Goal: Task Accomplishment & Management: Manage account settings

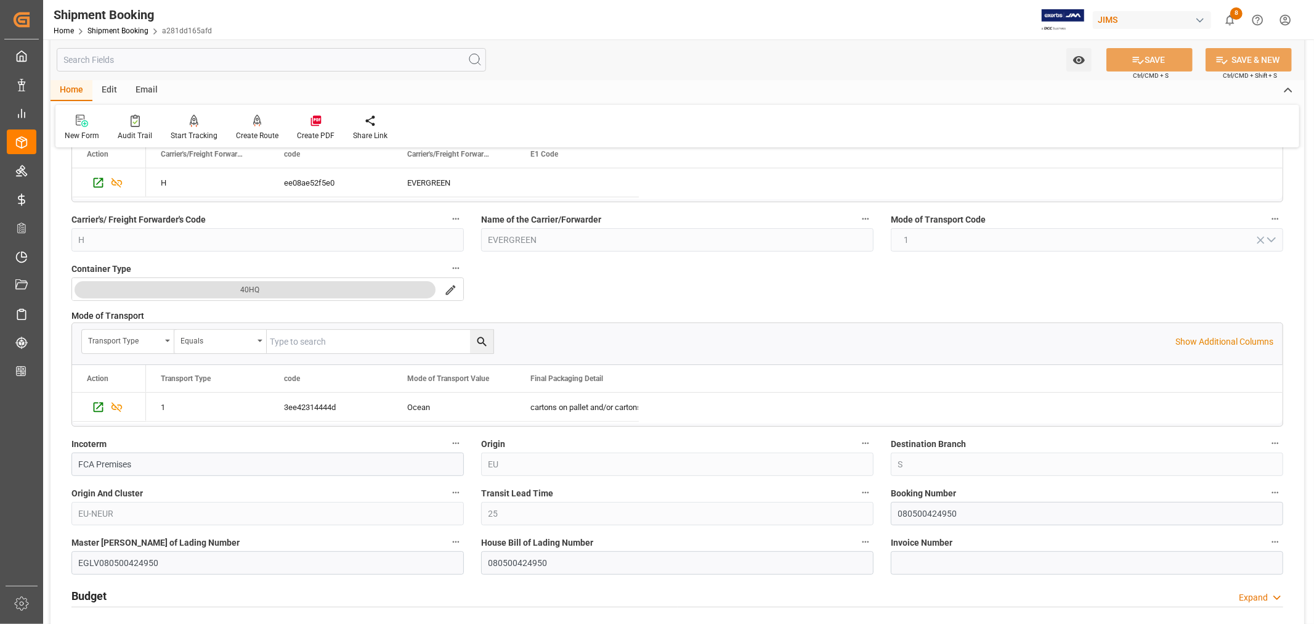
scroll to position [68, 0]
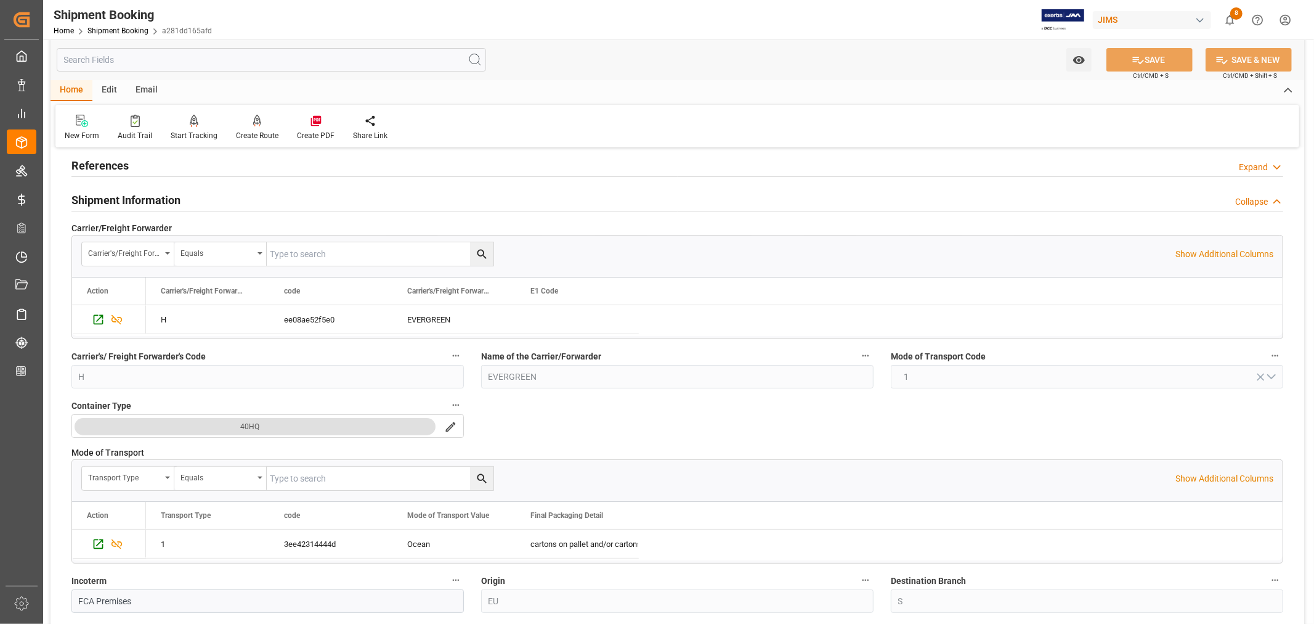
click at [99, 197] on h2 "Shipment Information" at bounding box center [125, 200] width 109 height 17
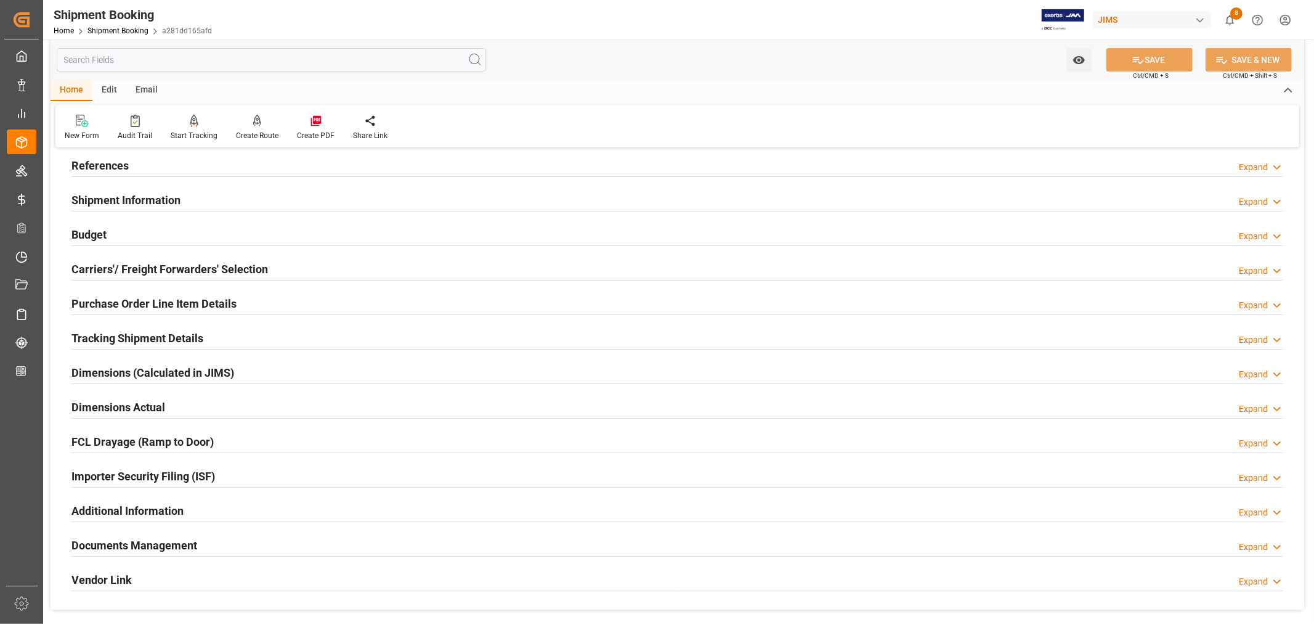
click at [105, 166] on h2 "References" at bounding box center [99, 165] width 57 height 17
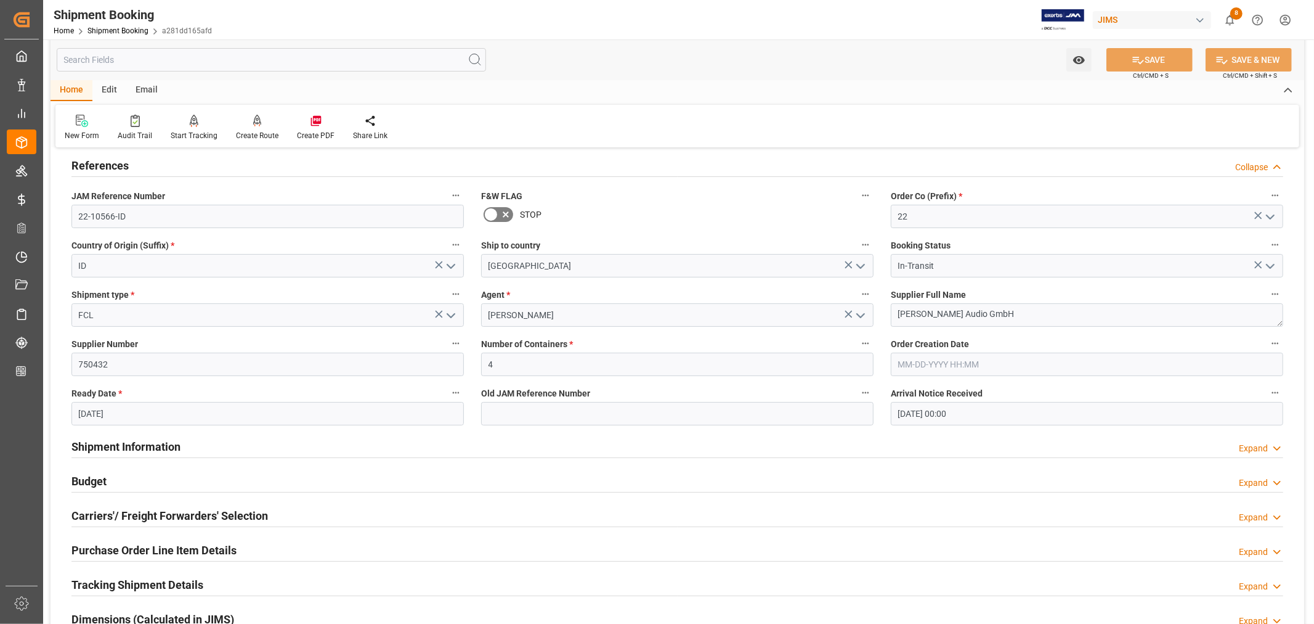
click at [105, 166] on h2 "References" at bounding box center [99, 165] width 57 height 17
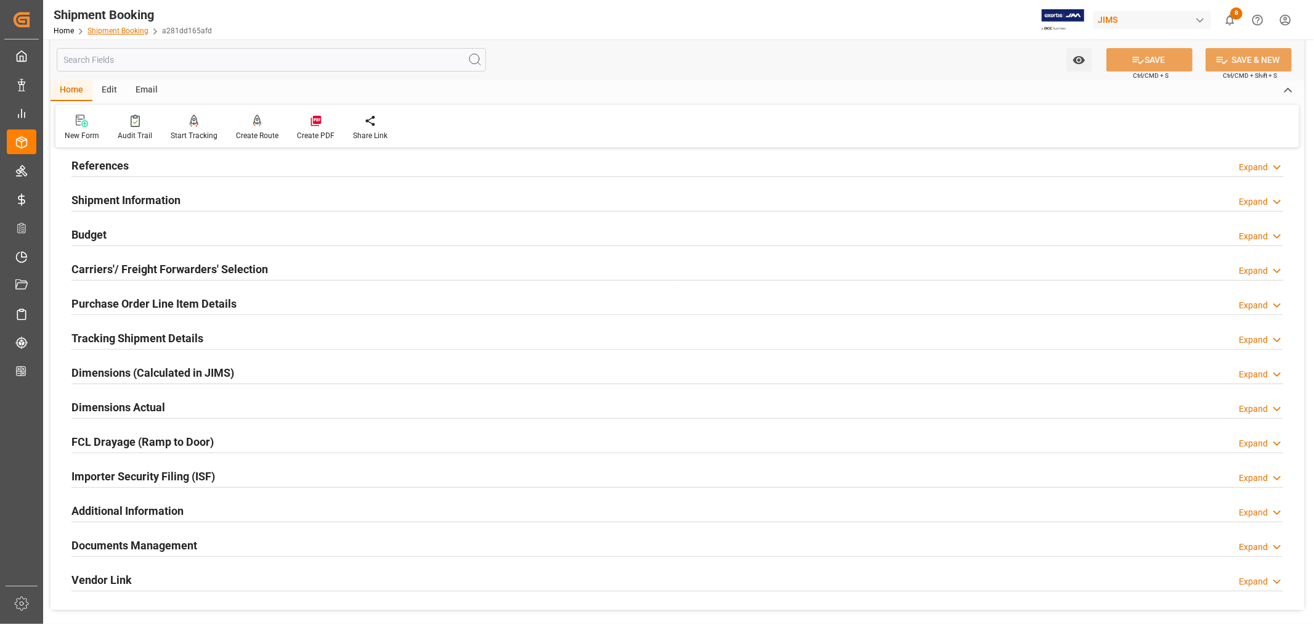
click at [112, 30] on link "Shipment Booking" at bounding box center [117, 30] width 61 height 9
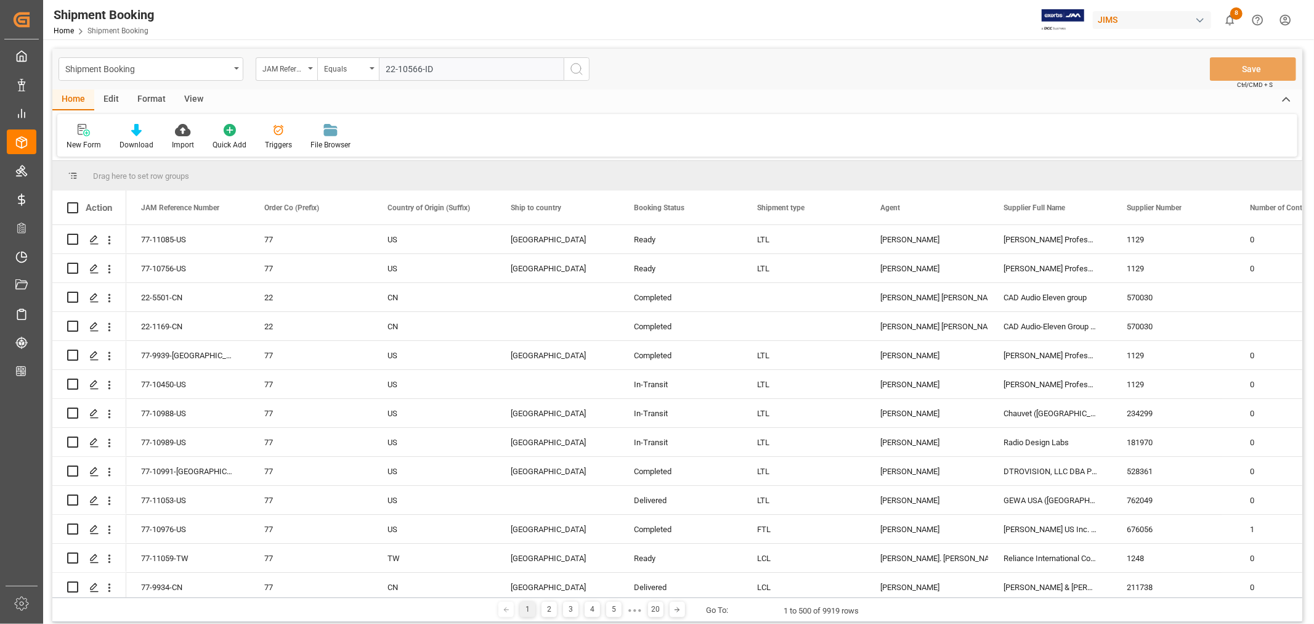
type input "22-10566-ID"
click at [575, 69] on icon "search button" at bounding box center [576, 69] width 15 height 15
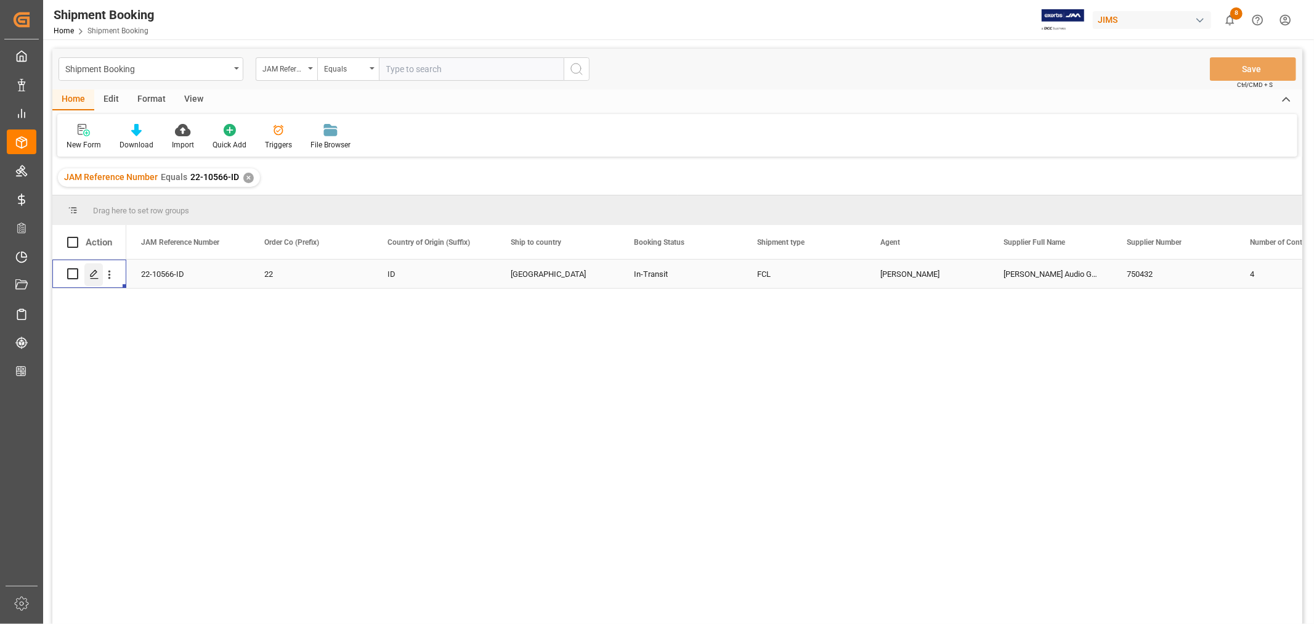
click at [97, 275] on icon "Press SPACE to select this row." at bounding box center [94, 274] width 10 height 10
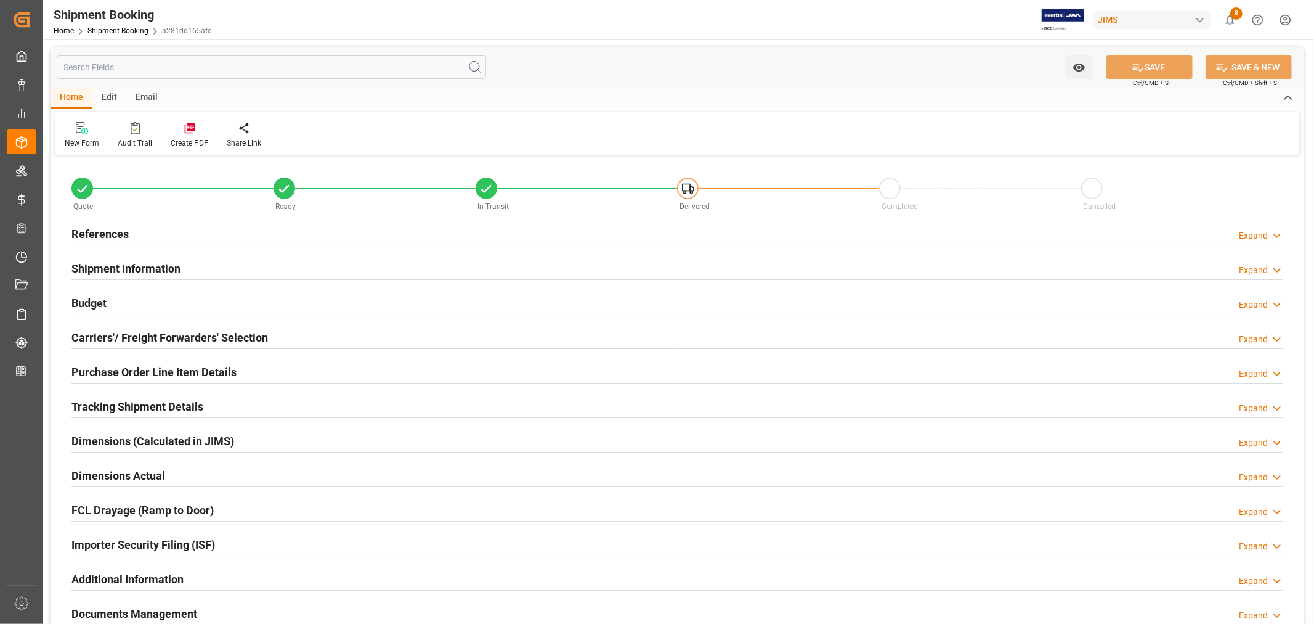
type input "6"
click at [134, 408] on h2 "Tracking Shipment Details" at bounding box center [137, 406] width 132 height 17
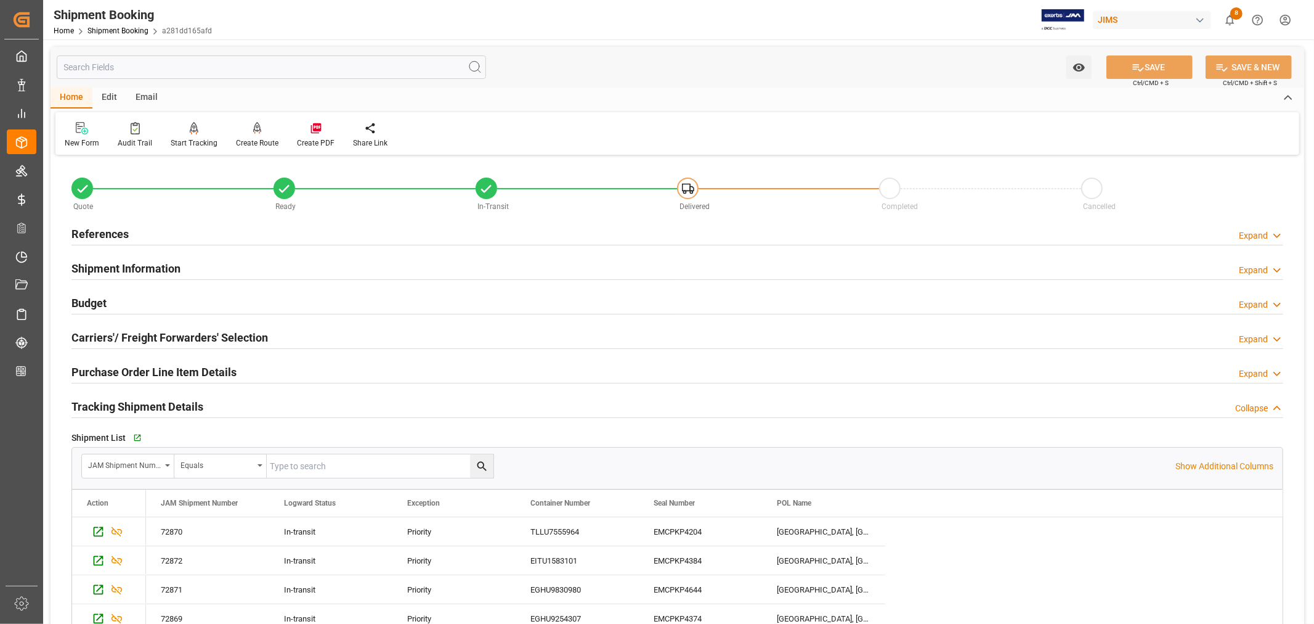
click at [134, 408] on h2 "Tracking Shipment Details" at bounding box center [137, 406] width 132 height 17
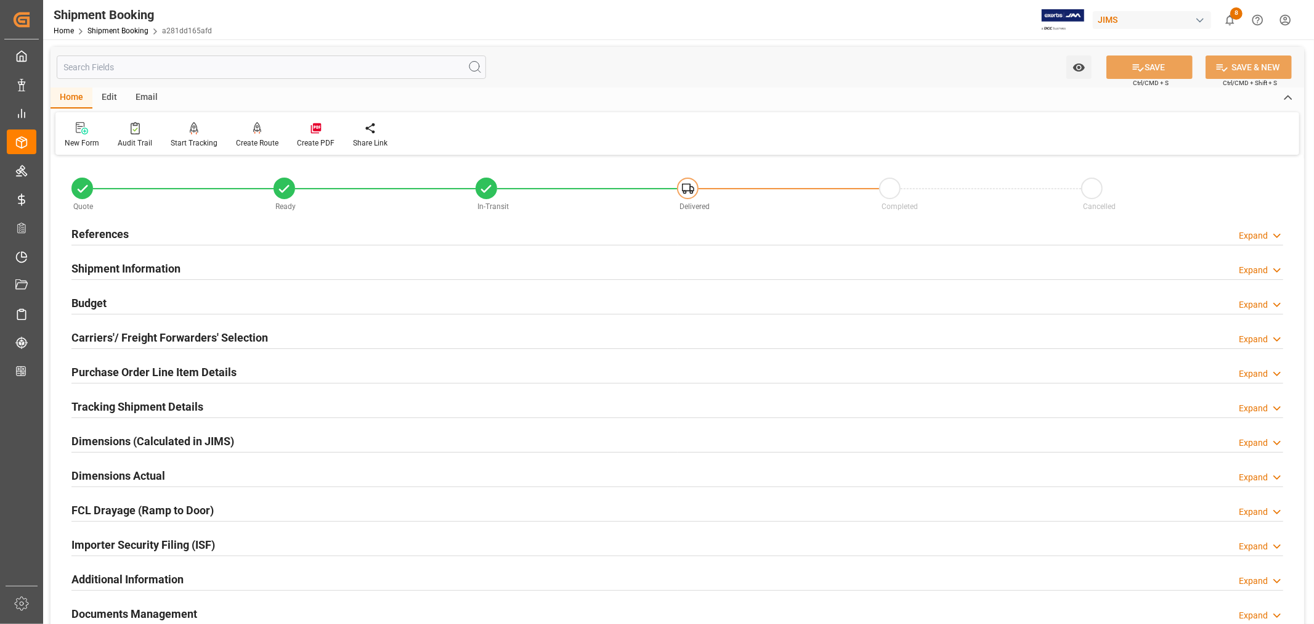
click at [126, 372] on h2 "Purchase Order Line Item Details" at bounding box center [153, 372] width 165 height 17
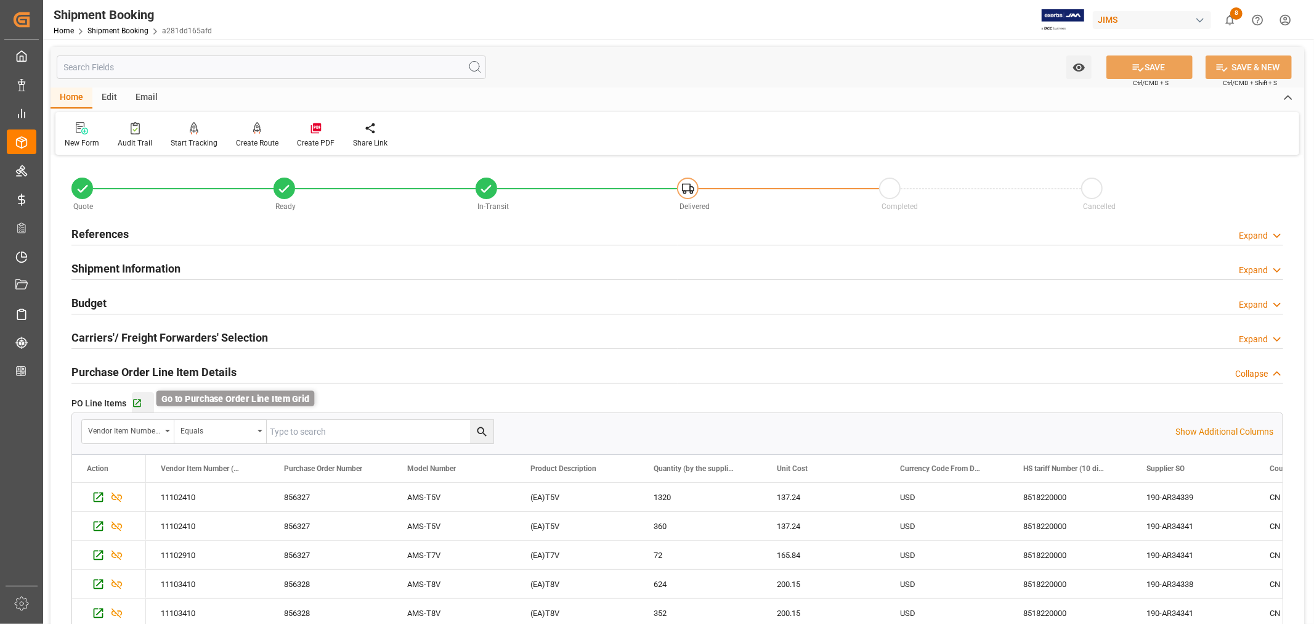
click at [137, 402] on icon "button" at bounding box center [137, 403] width 8 height 8
click at [125, 32] on link "Shipment Booking" at bounding box center [117, 30] width 61 height 9
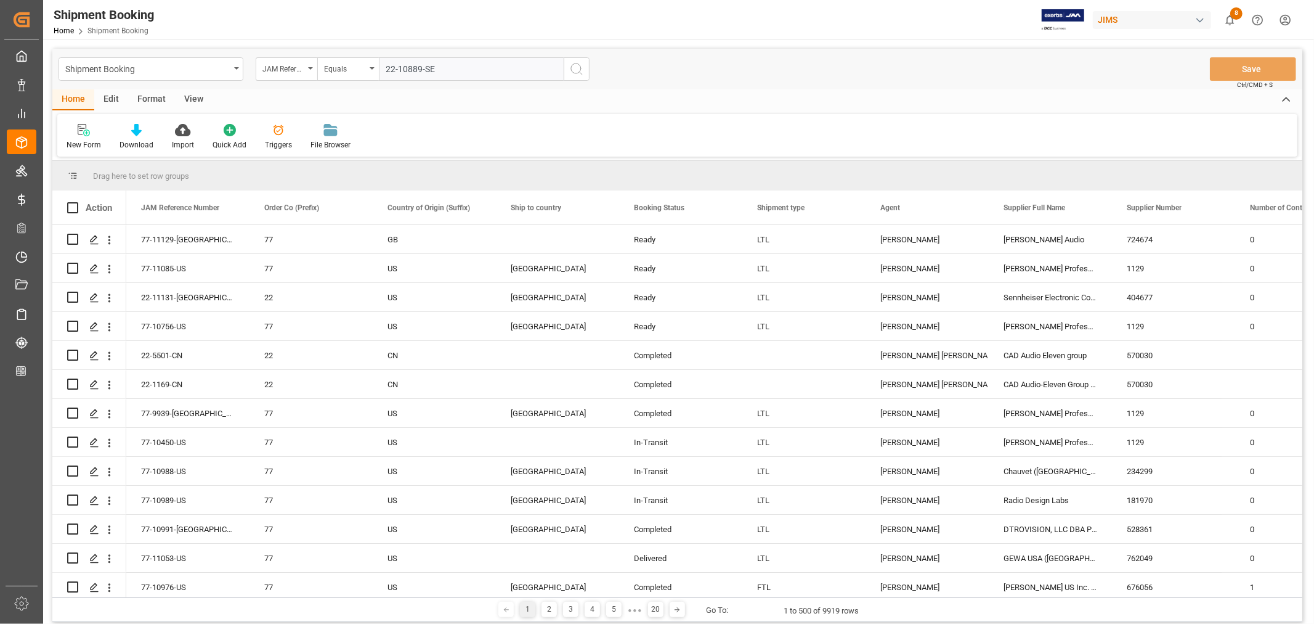
type input "22-10889-SE"
click at [575, 68] on icon "search button" at bounding box center [576, 69] width 15 height 15
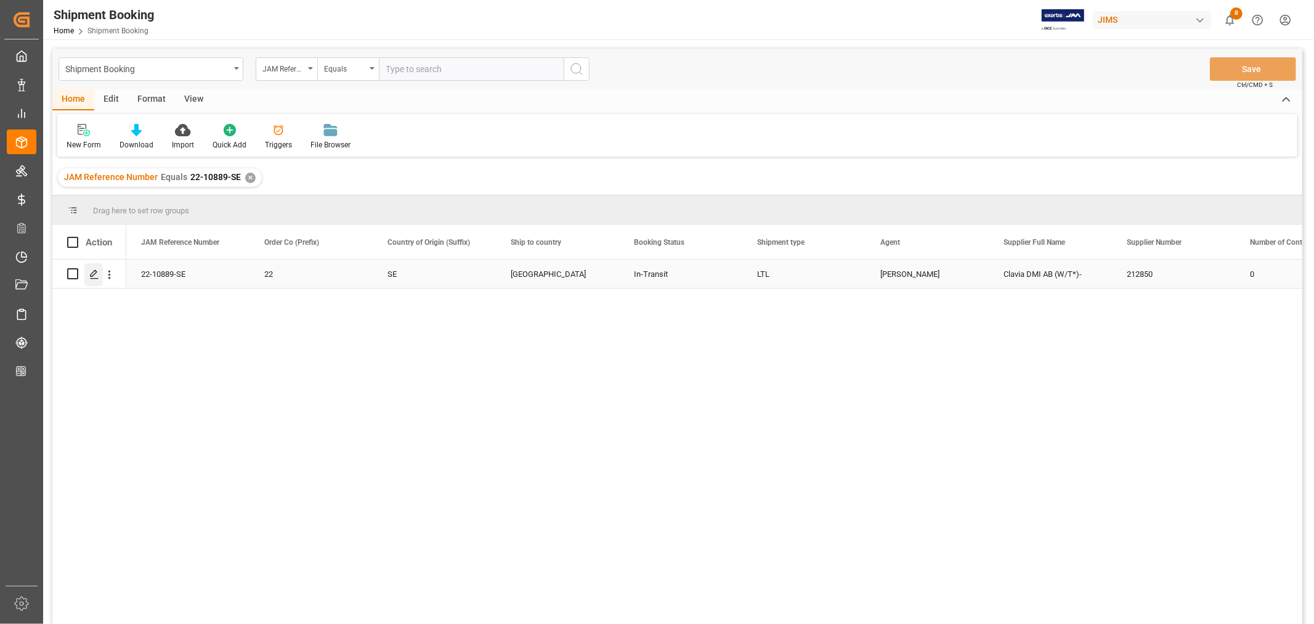
click at [94, 274] on polygon "Press SPACE to select this row." at bounding box center [94, 273] width 6 height 6
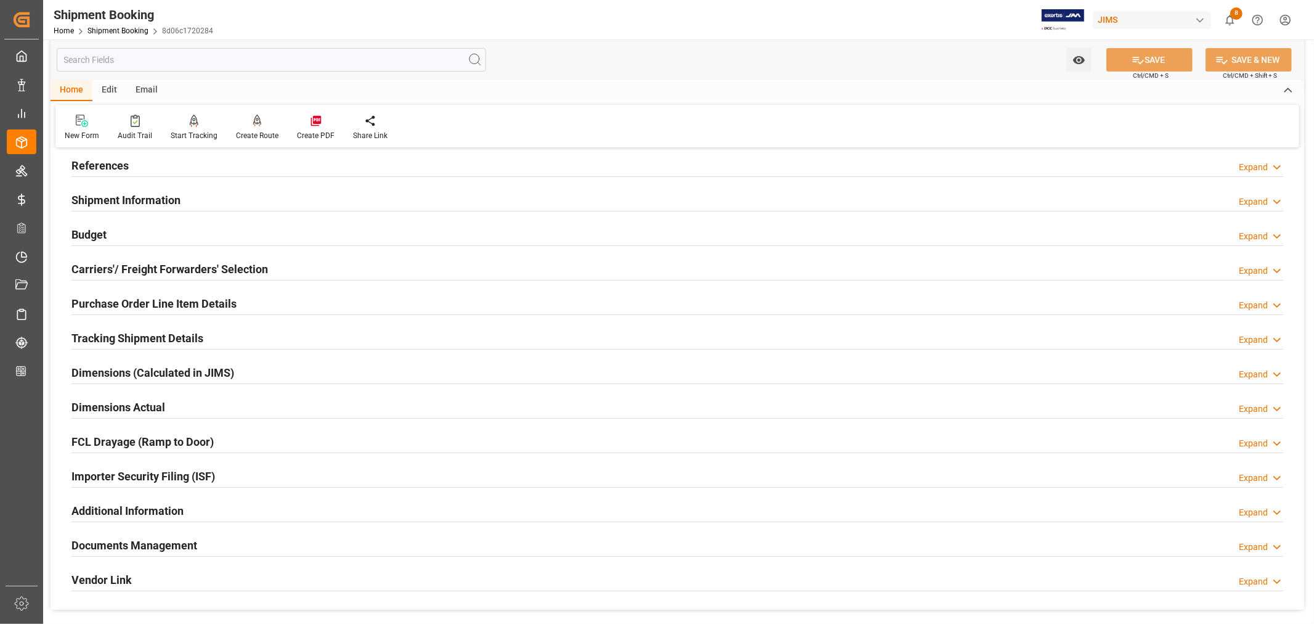
scroll to position [137, 0]
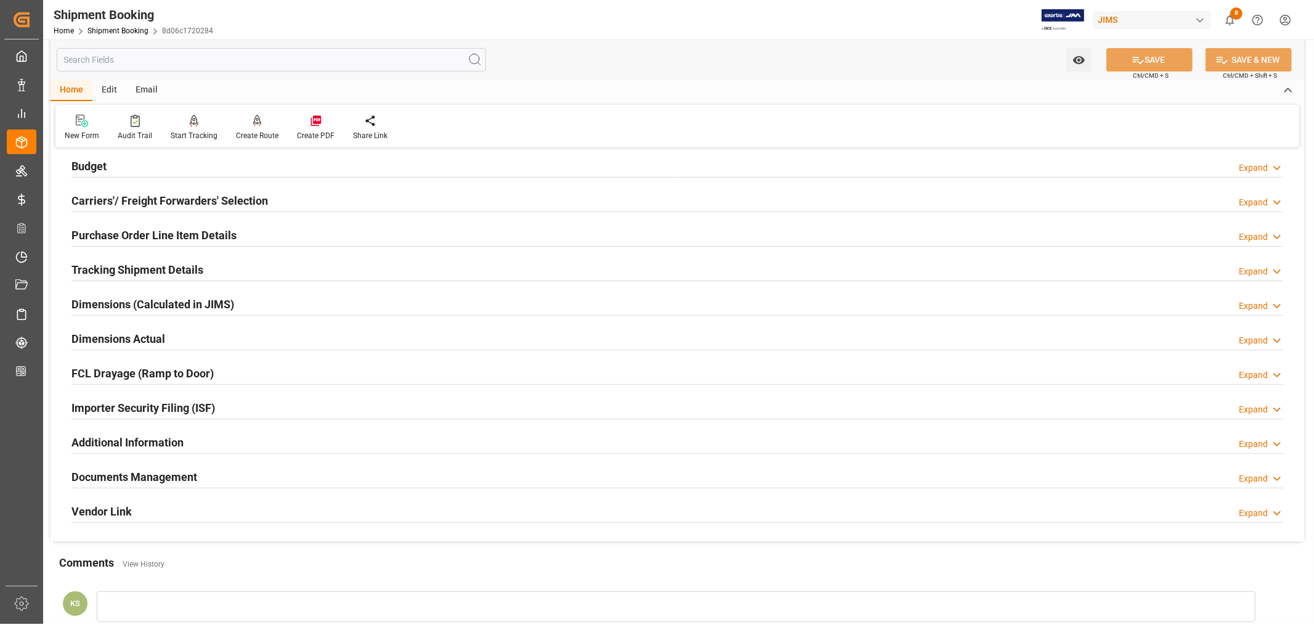
click at [222, 479] on div "Documents Management Expand" at bounding box center [677, 475] width 1212 height 23
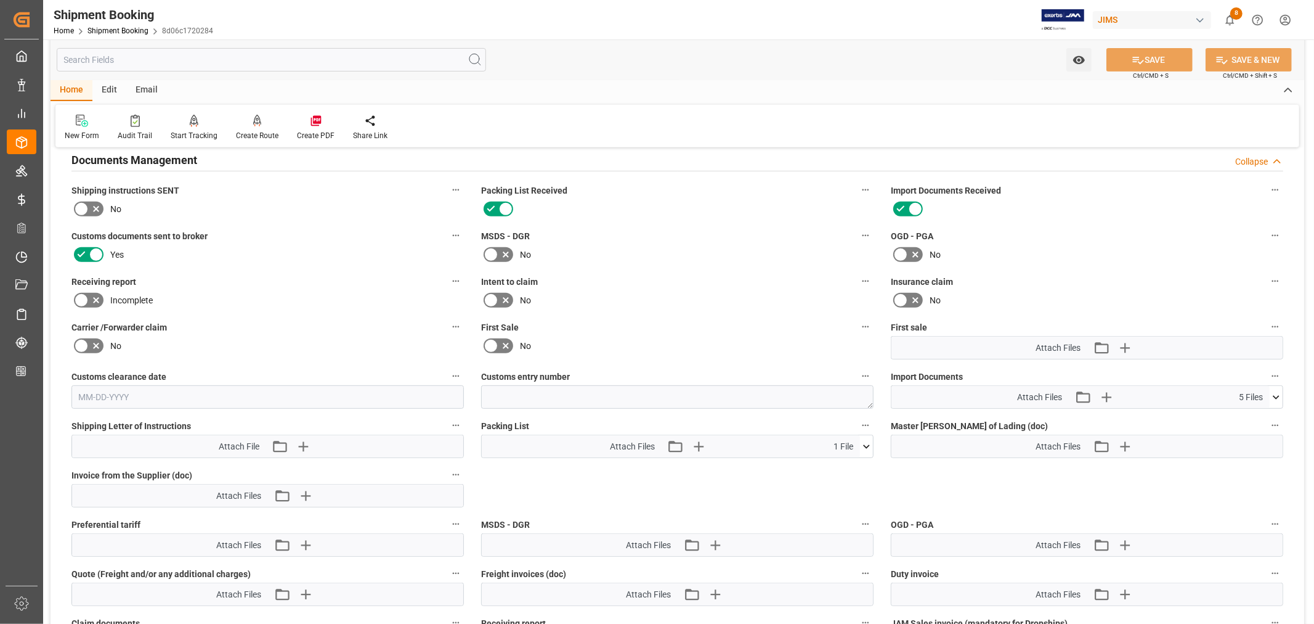
scroll to position [479, 0]
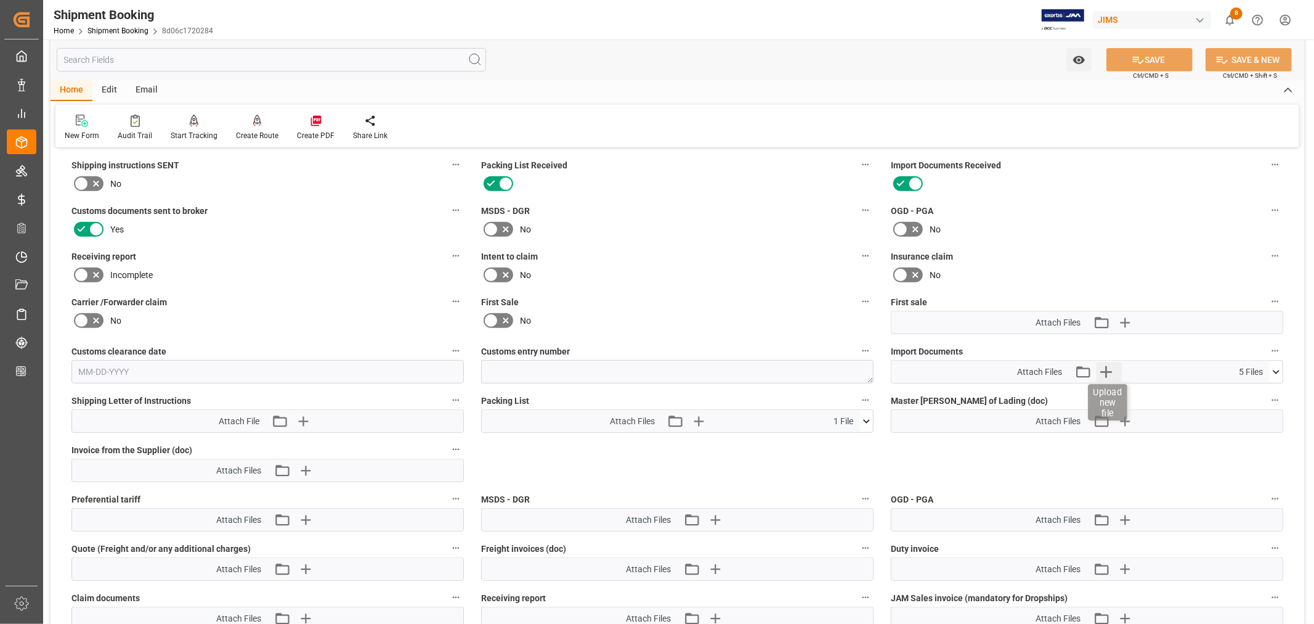
click at [1109, 370] on icon "button" at bounding box center [1106, 372] width 20 height 20
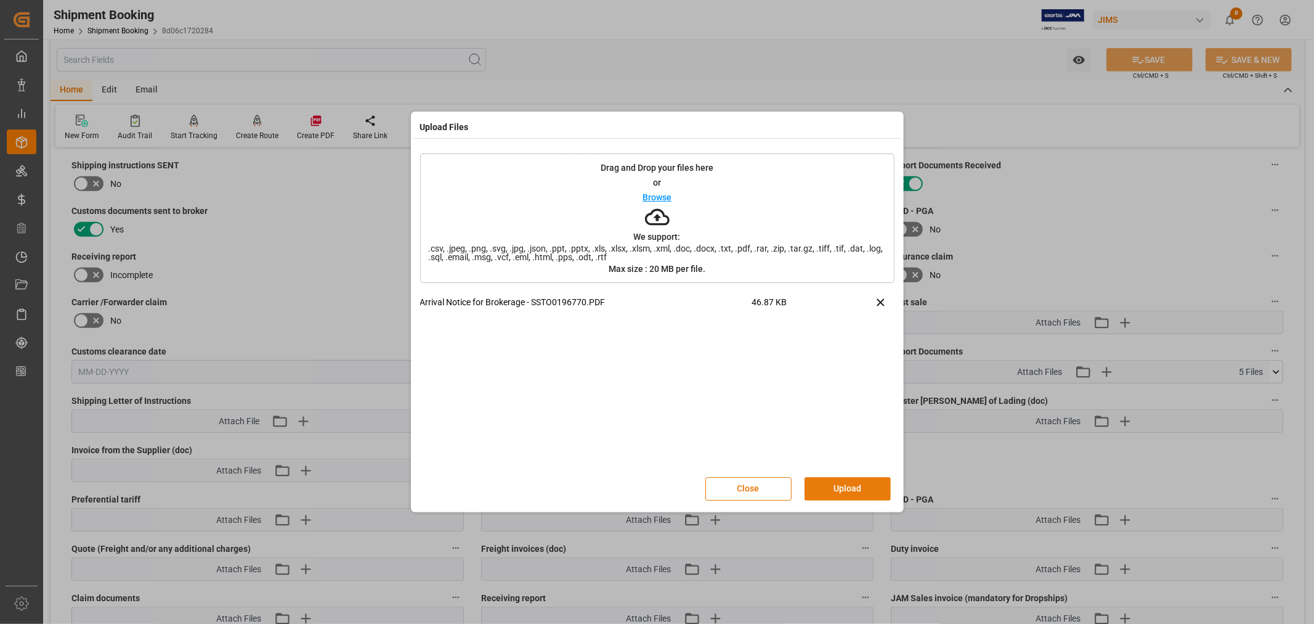
click at [840, 490] on button "Upload" at bounding box center [848, 488] width 86 height 23
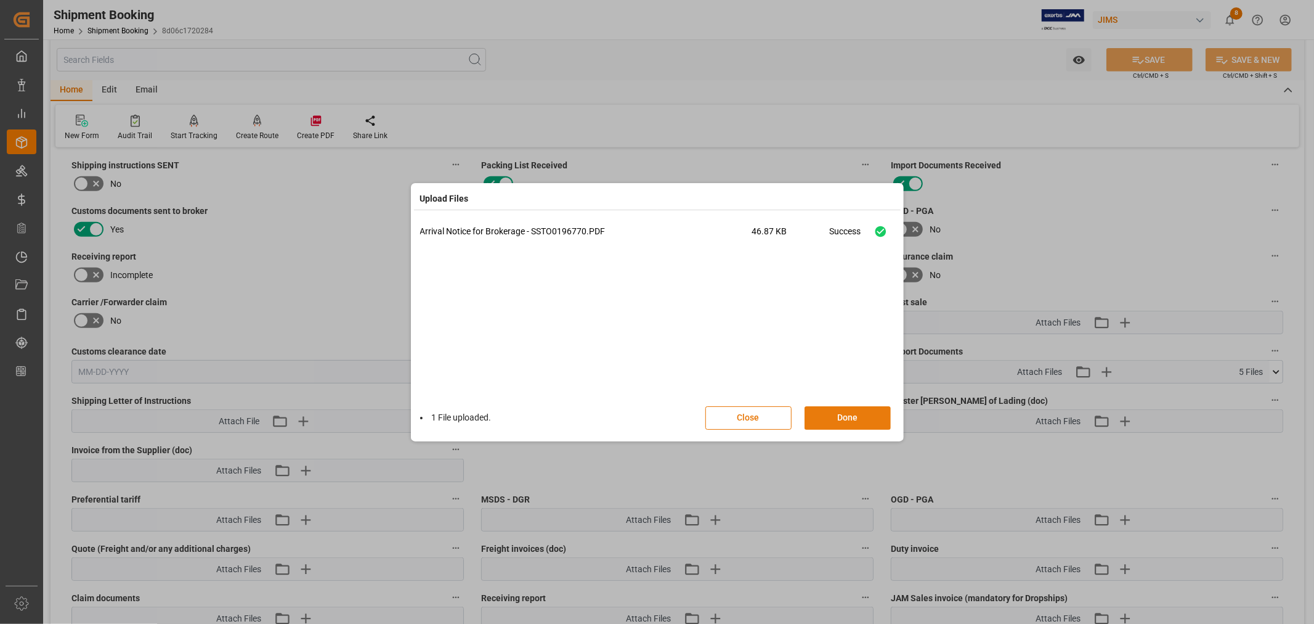
click at [842, 415] on button "Done" at bounding box center [848, 417] width 86 height 23
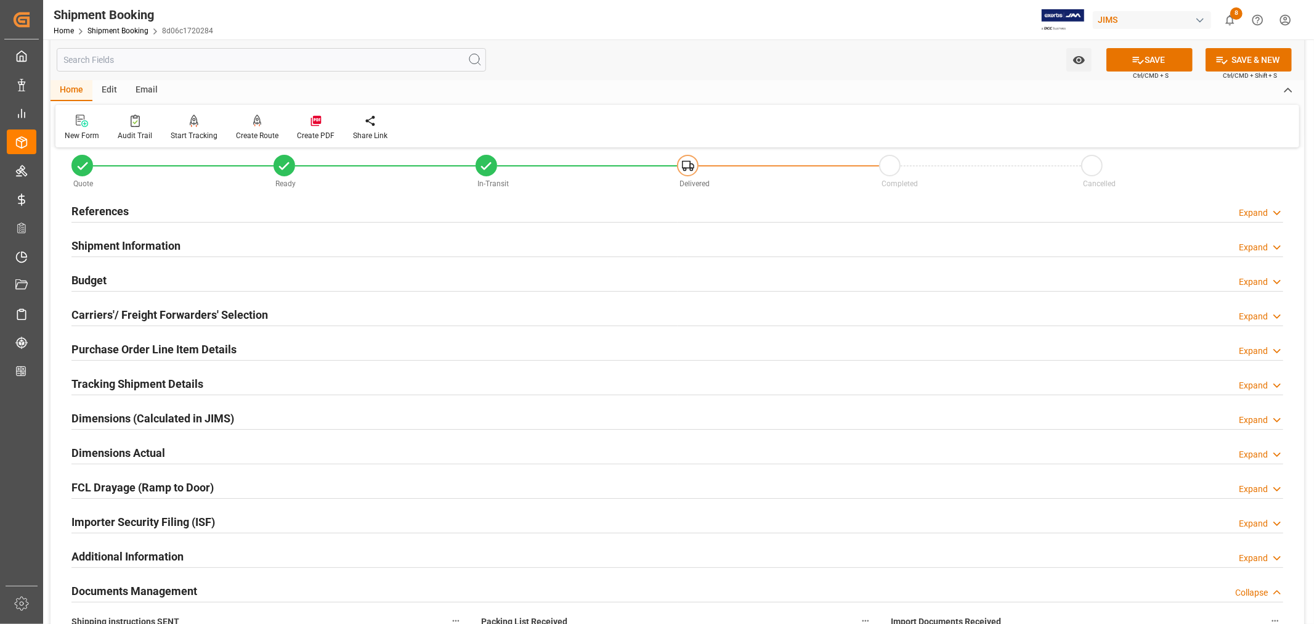
scroll to position [0, 0]
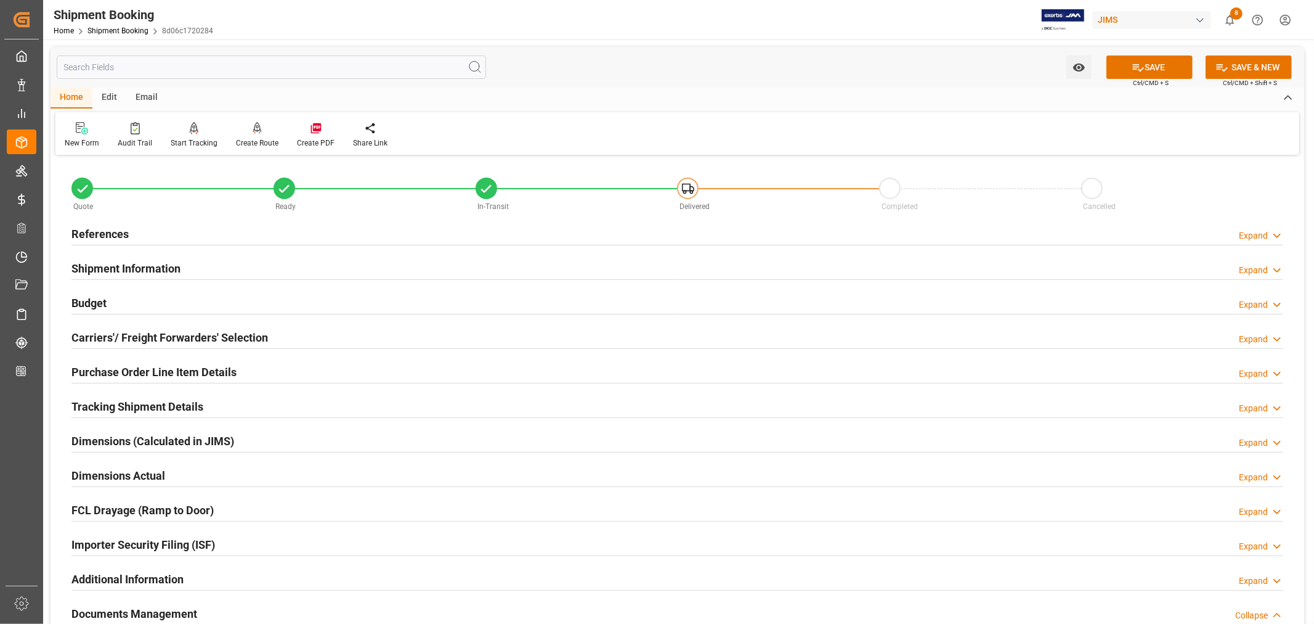
click at [99, 230] on h2 "References" at bounding box center [99, 234] width 57 height 17
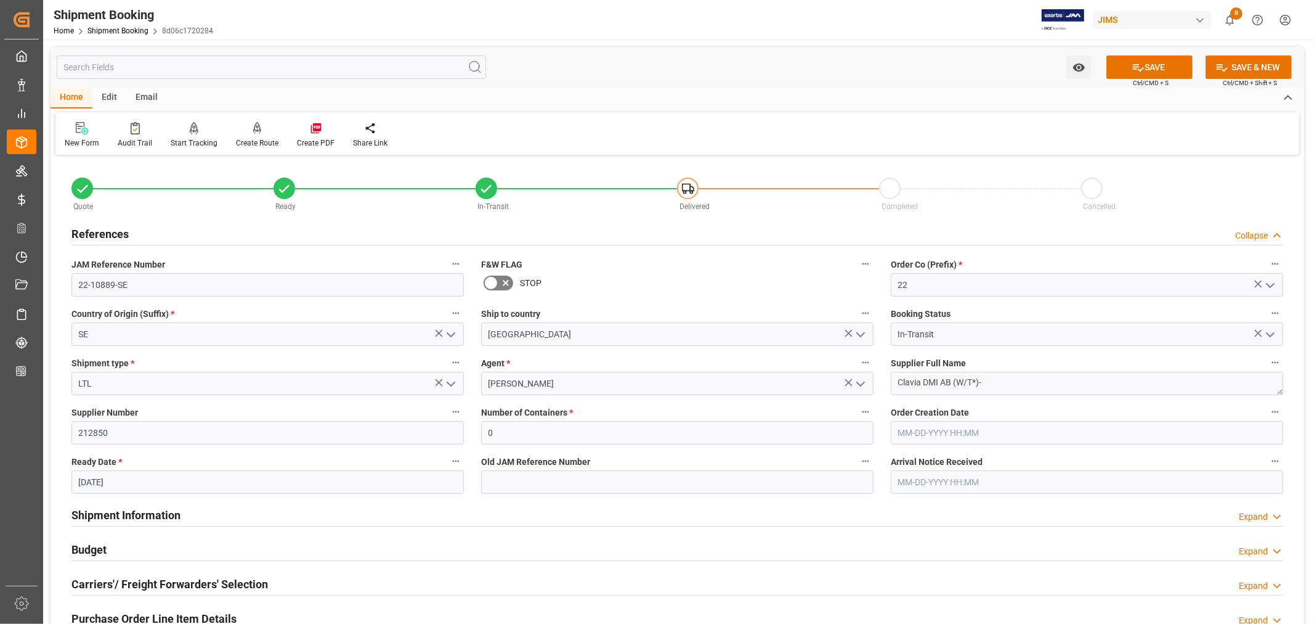
click at [99, 230] on h2 "References" at bounding box center [99, 234] width 57 height 17
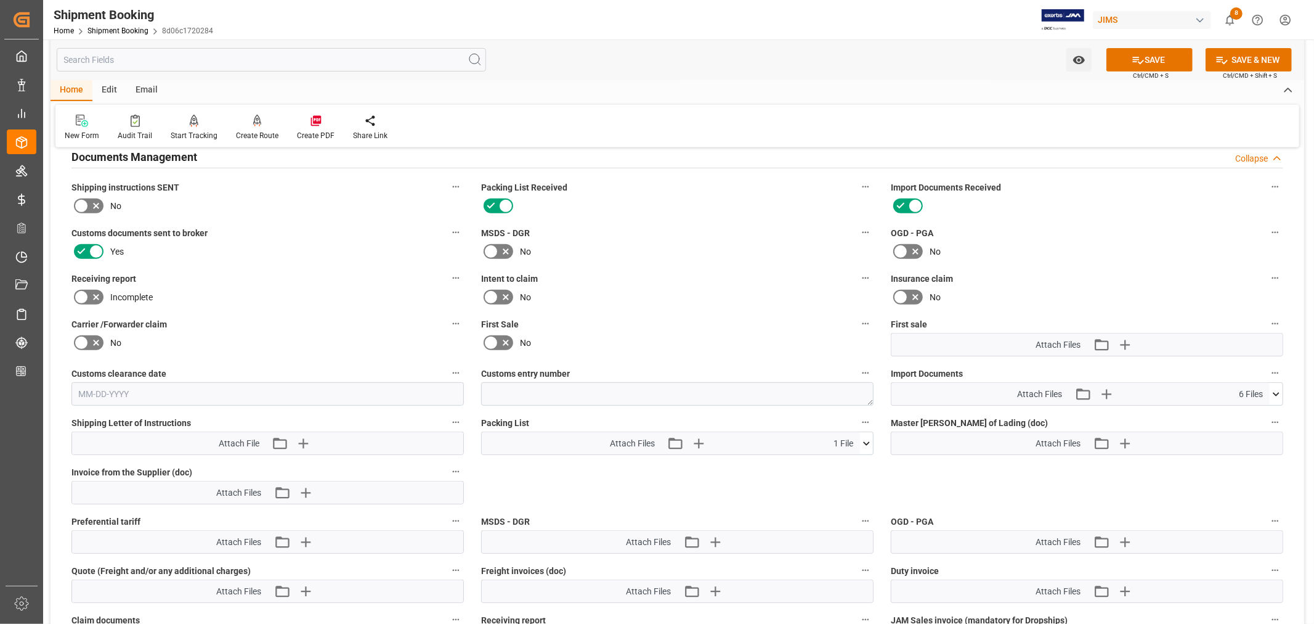
scroll to position [479, 0]
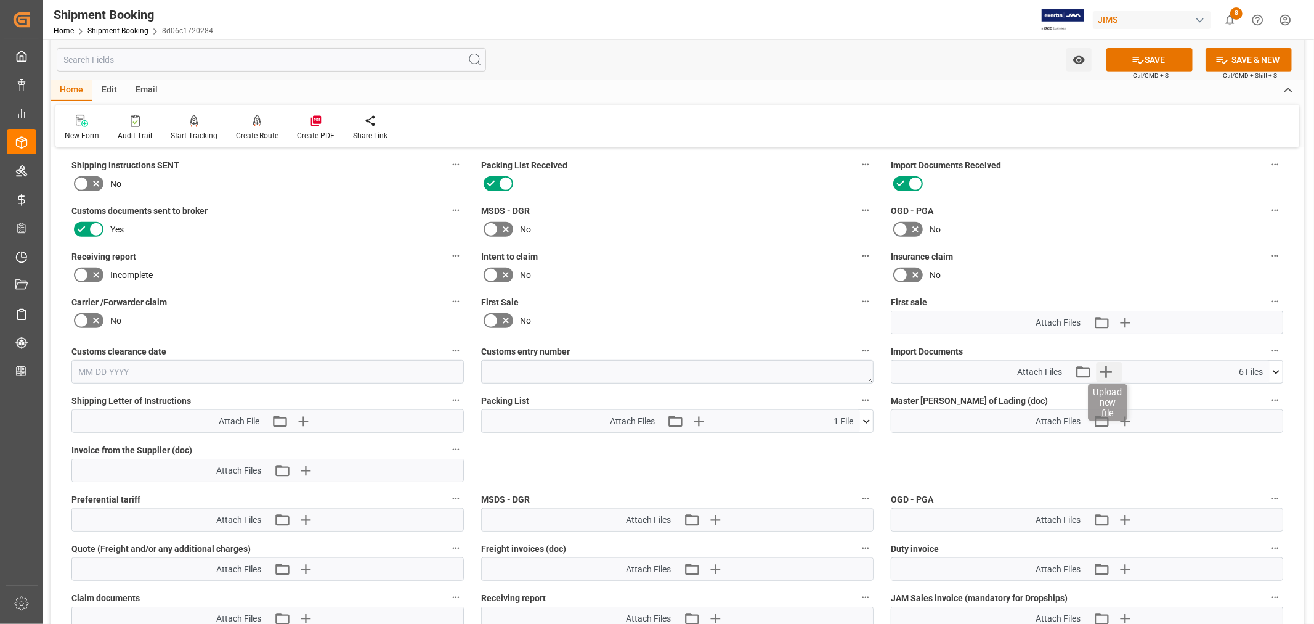
click at [1106, 367] on icon "button" at bounding box center [1106, 372] width 12 height 12
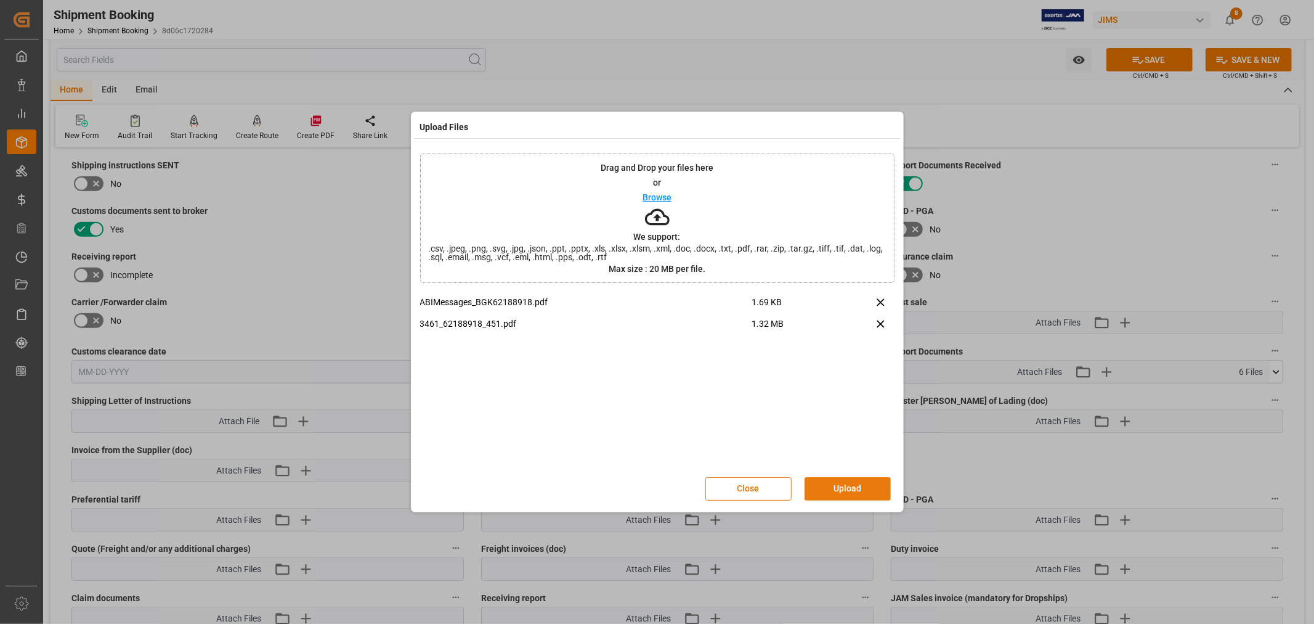
click at [832, 482] on button "Upload" at bounding box center [848, 488] width 86 height 23
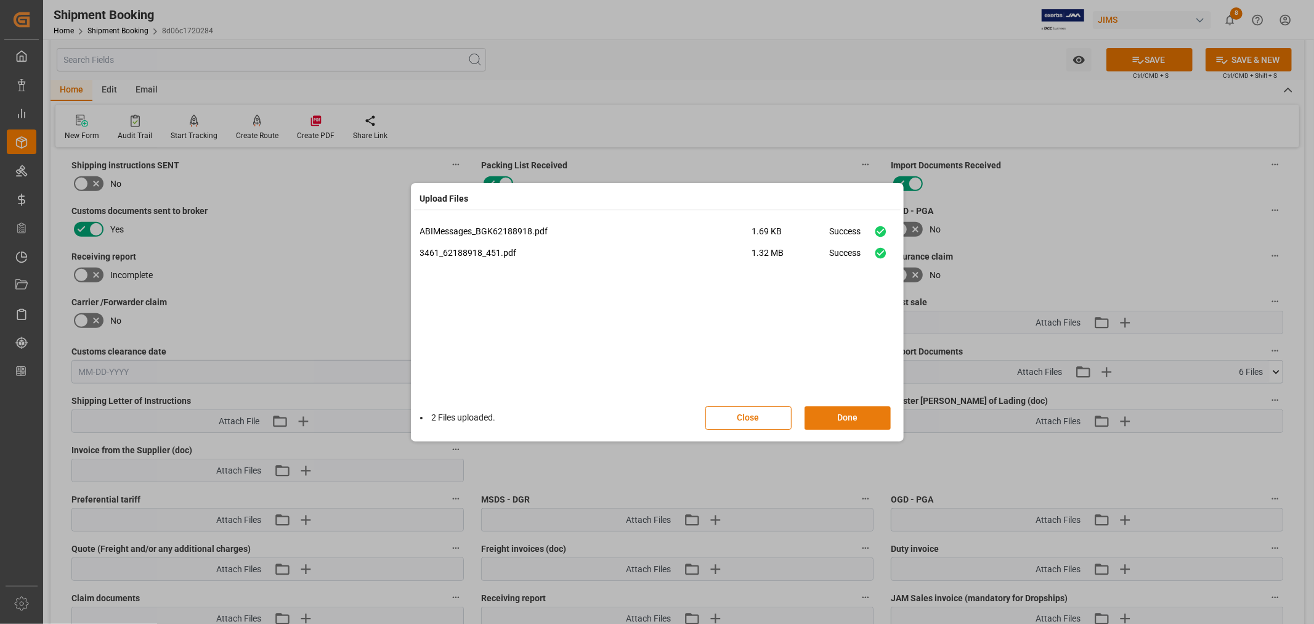
click at [847, 413] on button "Done" at bounding box center [848, 417] width 86 height 23
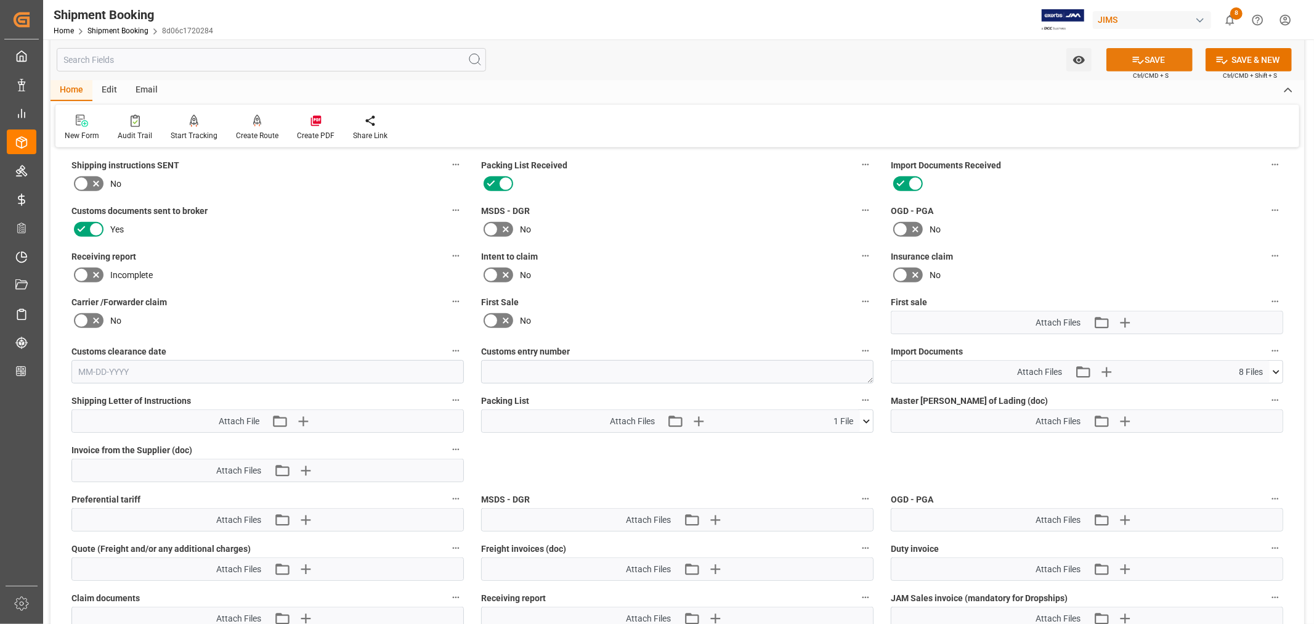
click at [1157, 60] on button "SAVE" at bounding box center [1150, 59] width 86 height 23
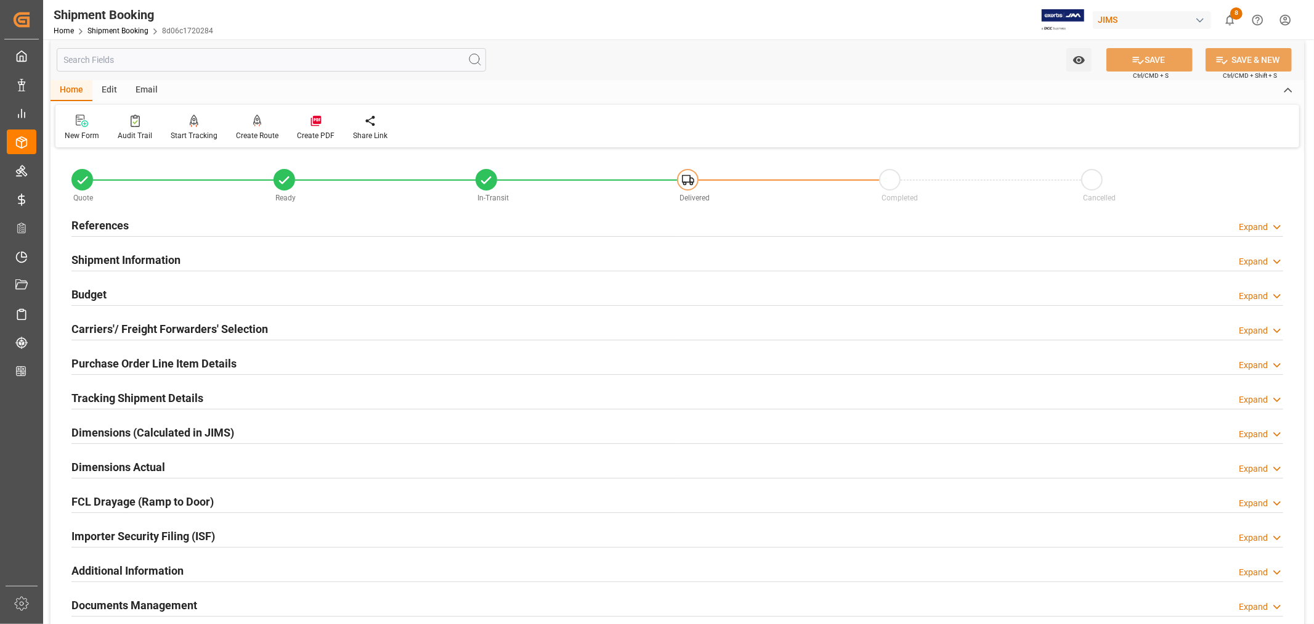
scroll to position [0, 0]
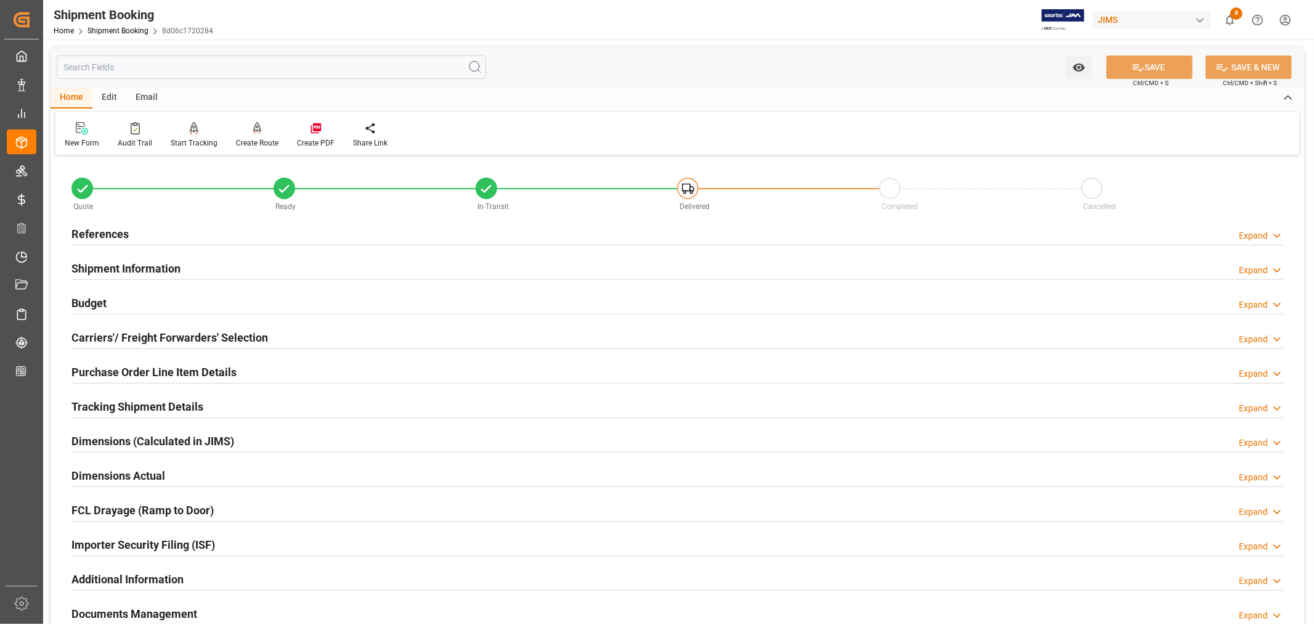
click at [145, 410] on h2 "Tracking Shipment Details" at bounding box center [137, 406] width 132 height 17
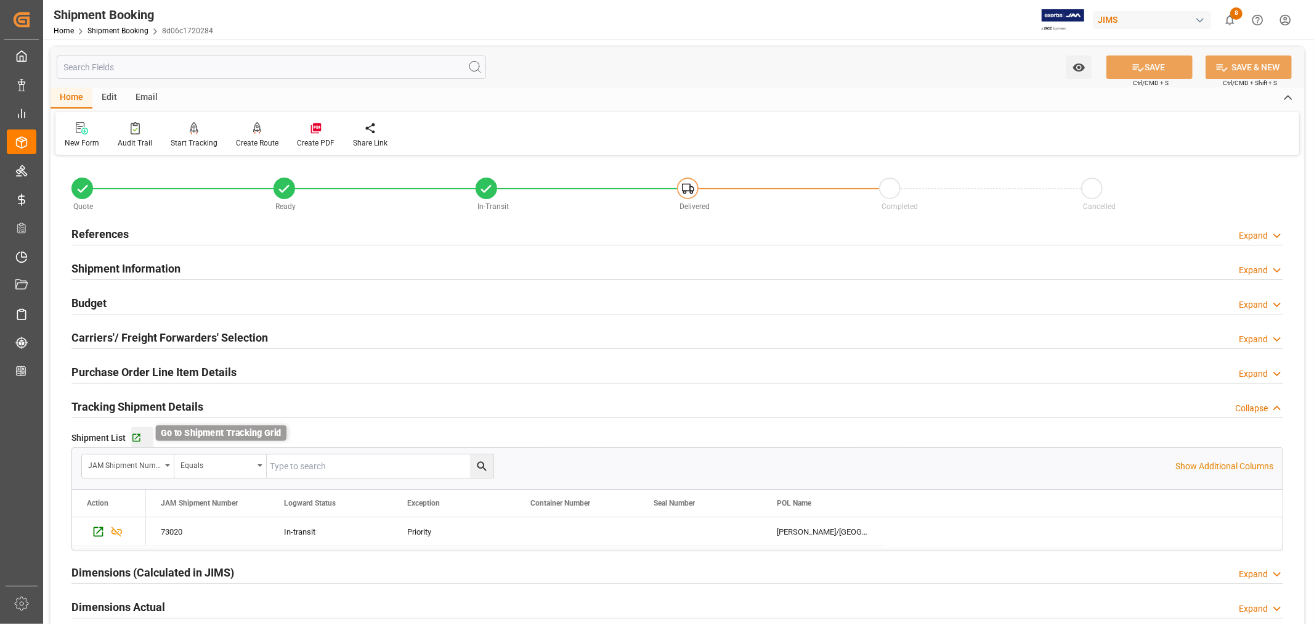
click at [136, 434] on icon "button" at bounding box center [136, 438] width 10 height 10
click at [116, 31] on link "Shipment Booking" at bounding box center [117, 30] width 61 height 9
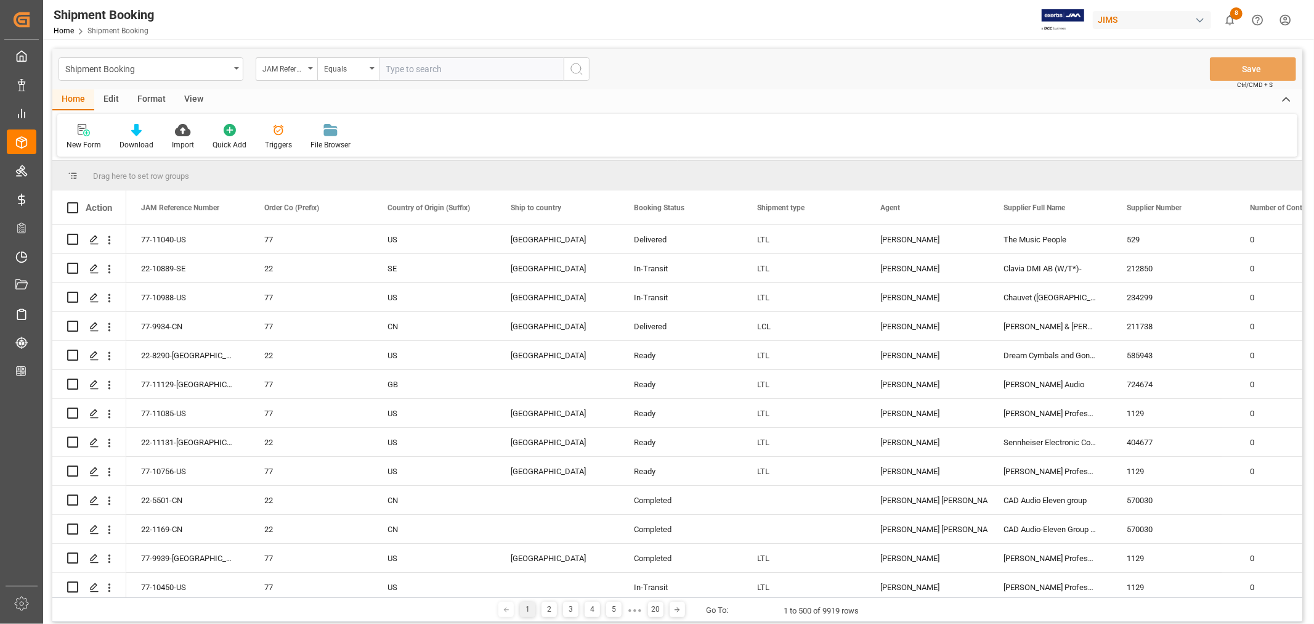
click at [395, 71] on input "text" at bounding box center [471, 68] width 185 height 23
paste input "080500424950"
type input "080500424950"
click at [312, 68] on icon "open menu" at bounding box center [310, 68] width 5 height 2
type input "book"
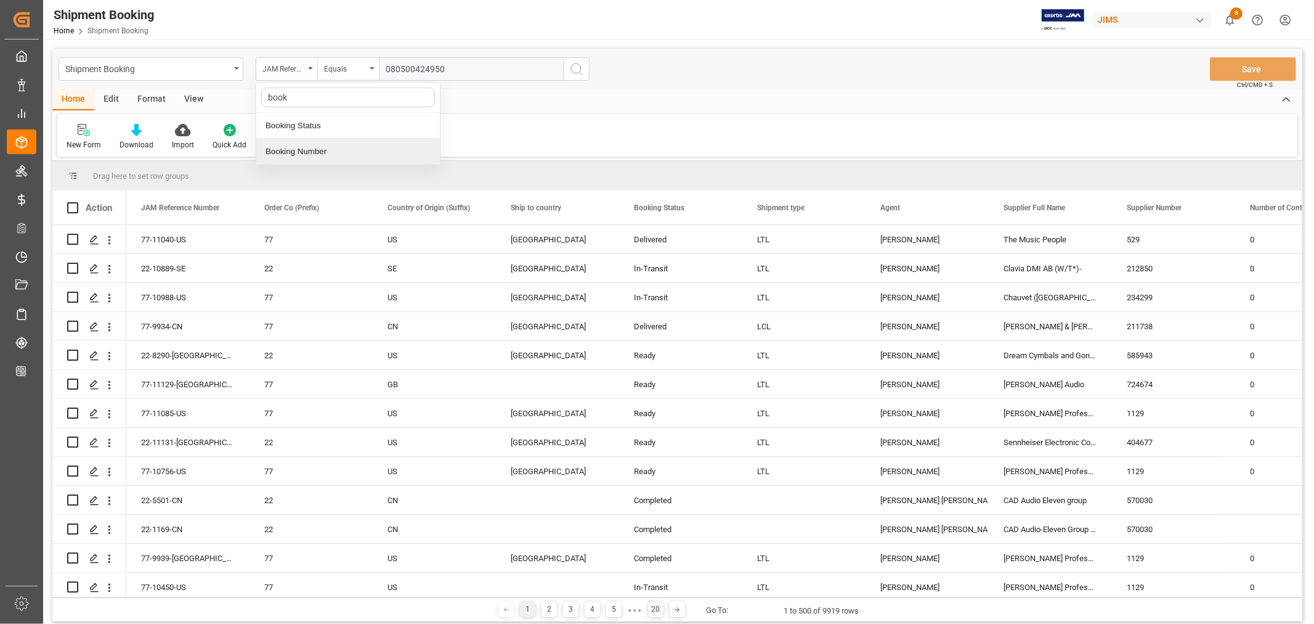
click at [309, 149] on div "Booking Number" at bounding box center [348, 152] width 184 height 26
click at [385, 65] on input "text" at bounding box center [471, 68] width 185 height 23
paste input "080500424950"
click at [386, 68] on input "080500424950" at bounding box center [471, 68] width 185 height 23
type input "080500424950"
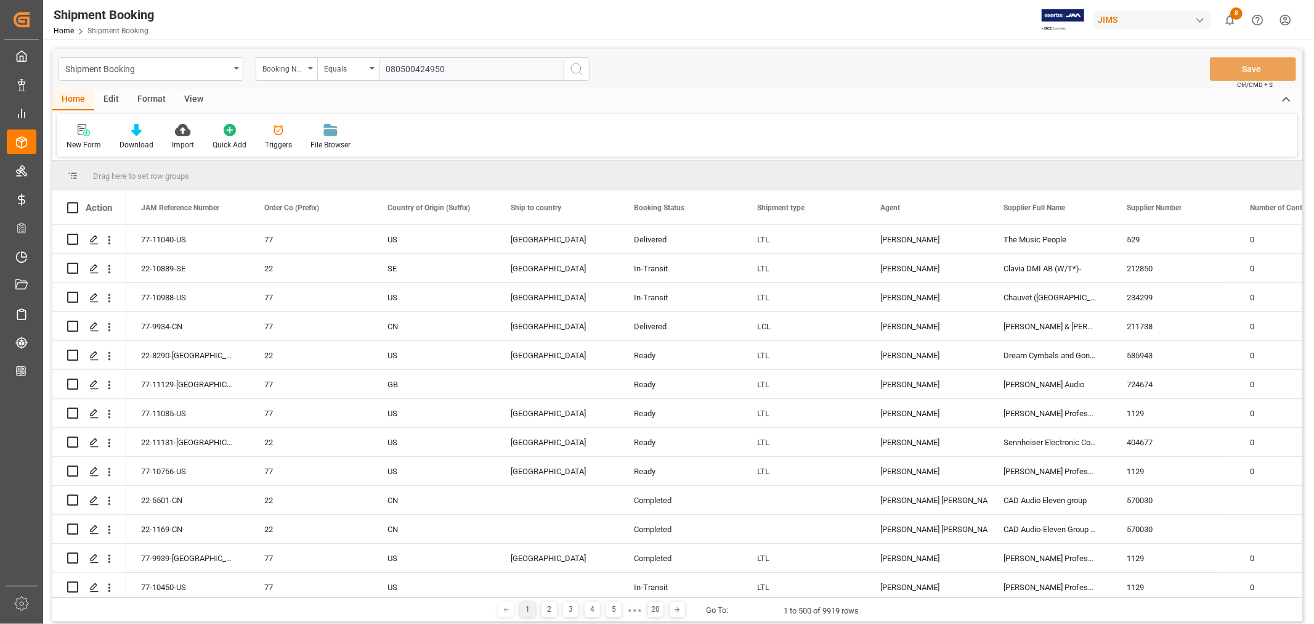
click at [577, 69] on icon "search button" at bounding box center [576, 69] width 15 height 15
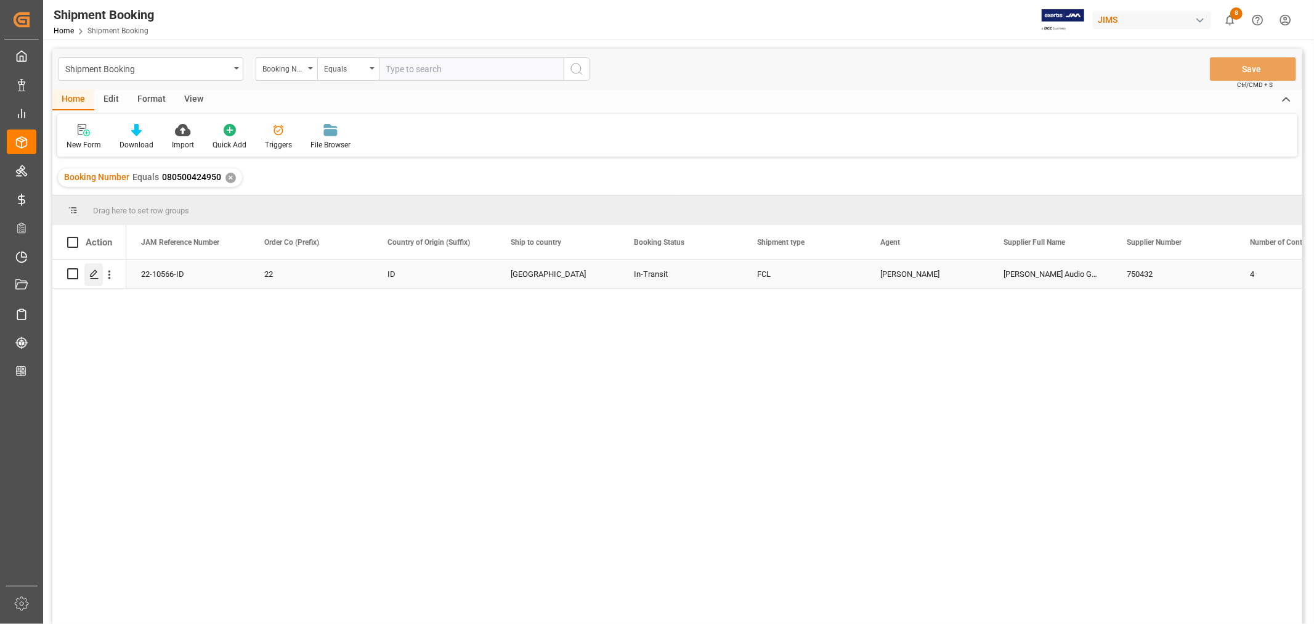
click at [96, 273] on icon "Press SPACE to select this row." at bounding box center [94, 274] width 10 height 10
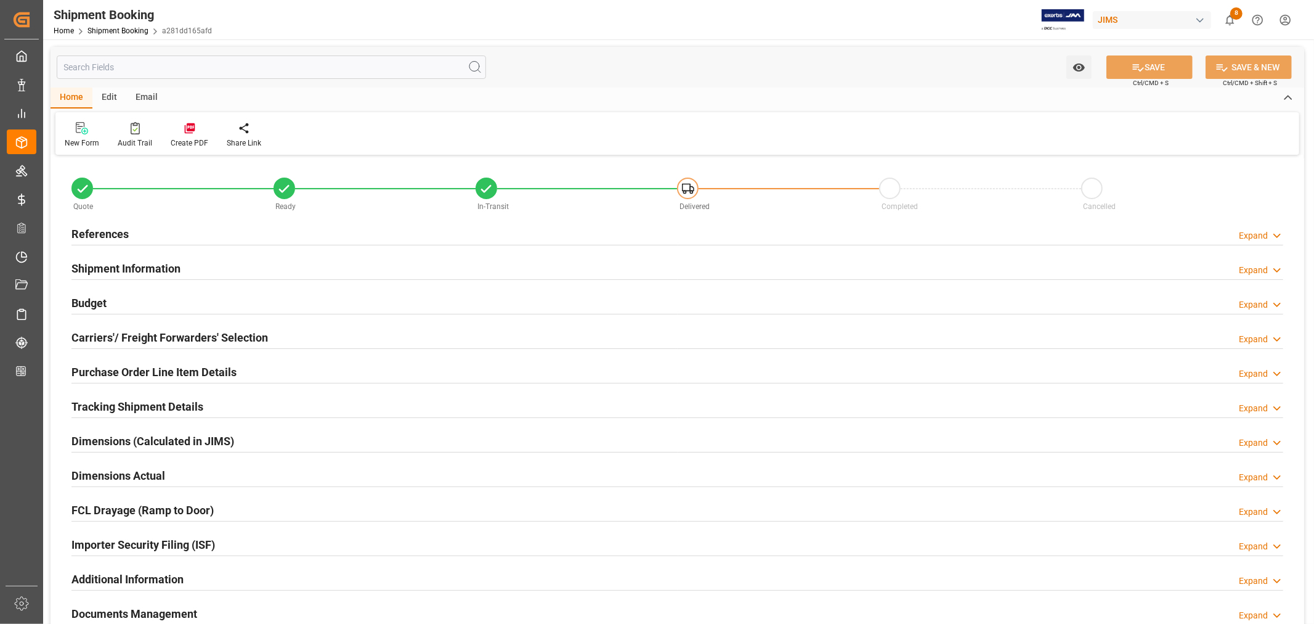
type input "0"
type input "6000"
type input "562743.68"
click at [97, 303] on h2 "Budget" at bounding box center [88, 303] width 35 height 17
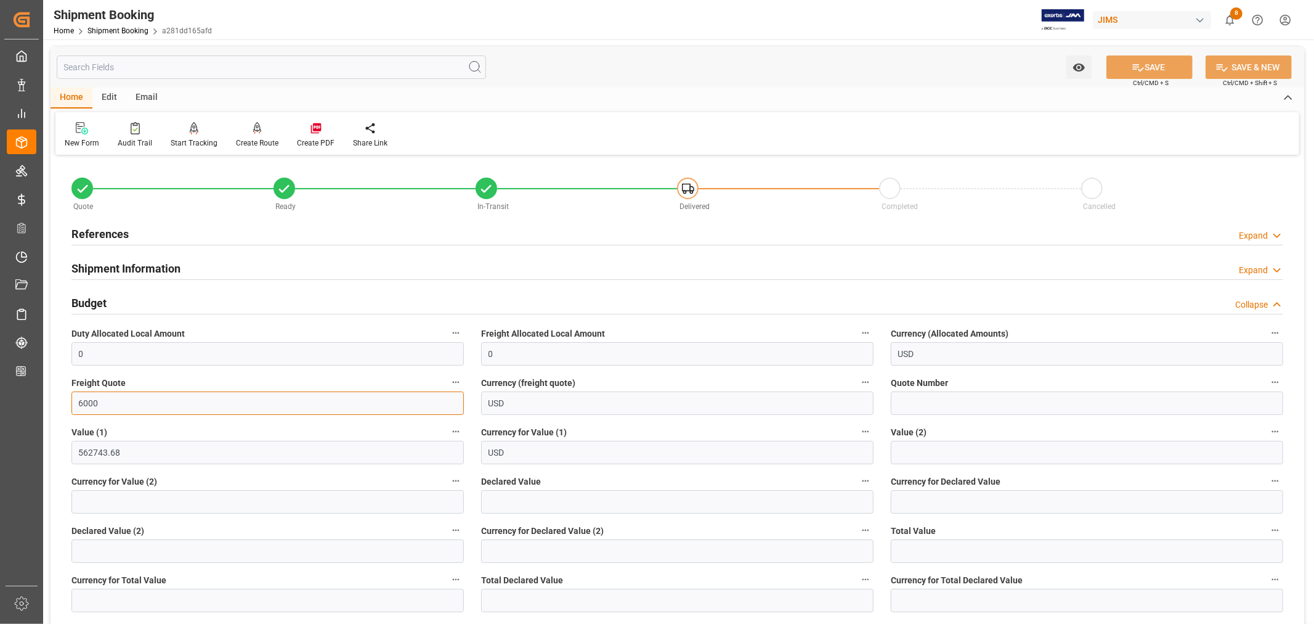
drag, startPoint x: 100, startPoint y: 402, endPoint x: 71, endPoint y: 399, distance: 28.4
click at [71, 399] on input "6000" at bounding box center [267, 402] width 392 height 23
type input "20000"
click at [537, 402] on input "USD" at bounding box center [677, 402] width 392 height 23
click at [114, 230] on h2 "References" at bounding box center [99, 234] width 57 height 17
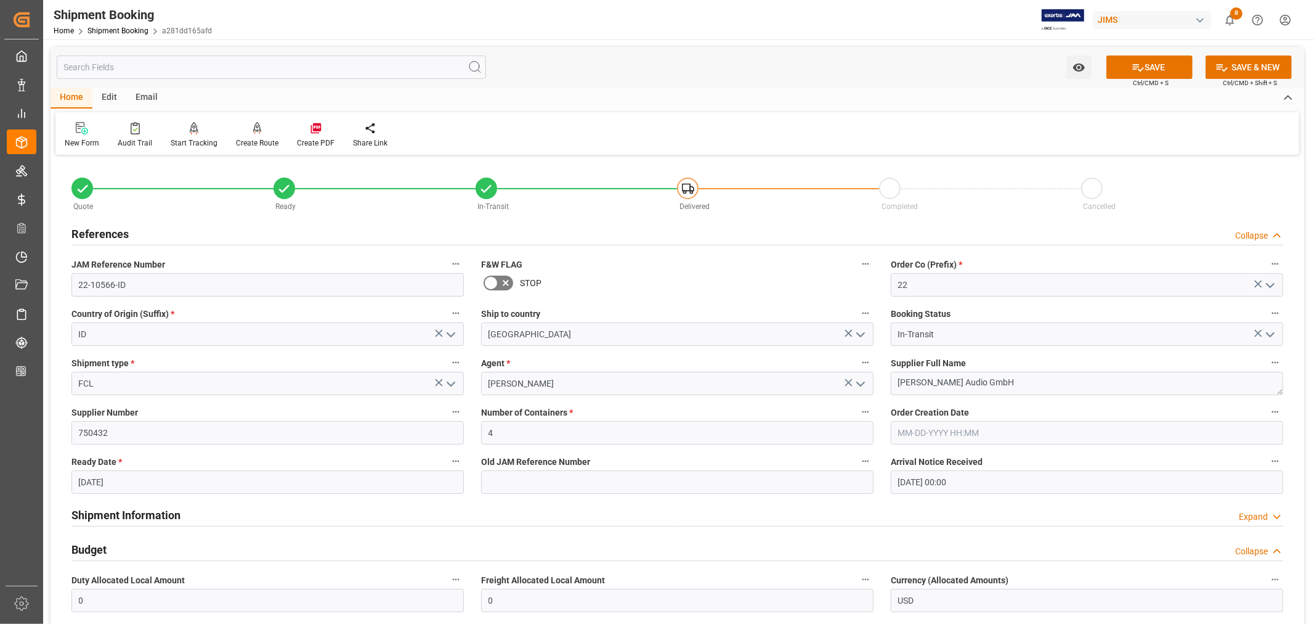
click at [114, 230] on h2 "References" at bounding box center [99, 234] width 57 height 17
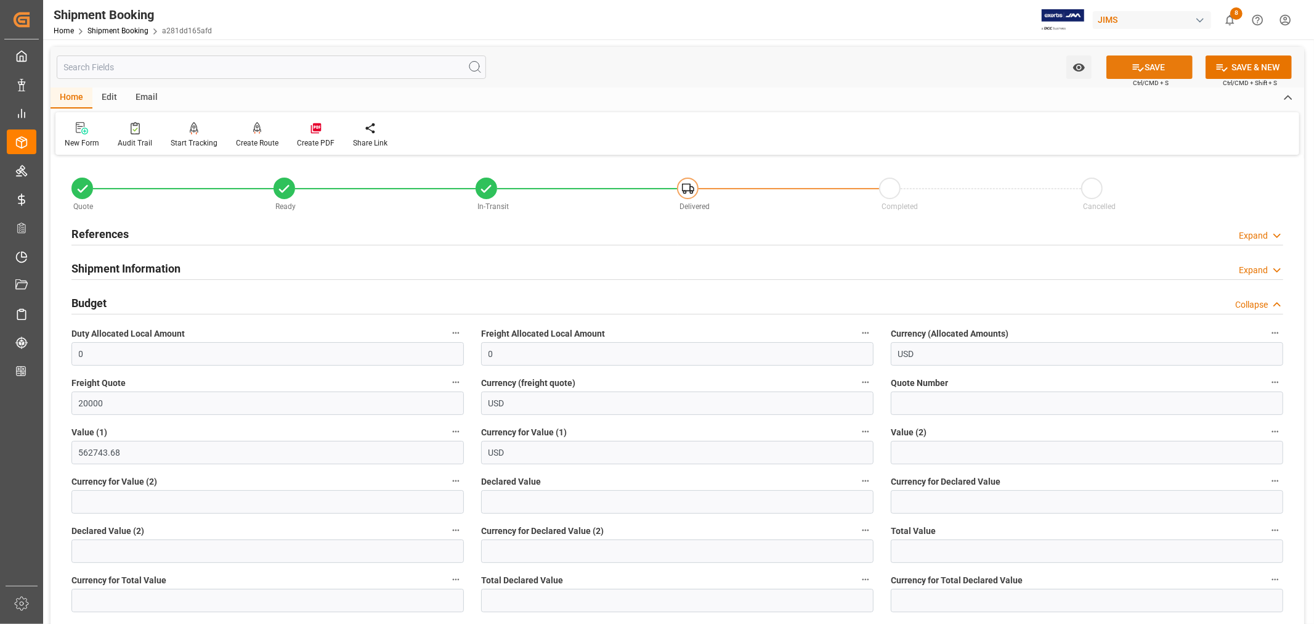
click at [1155, 65] on button "SAVE" at bounding box center [1150, 66] width 86 height 23
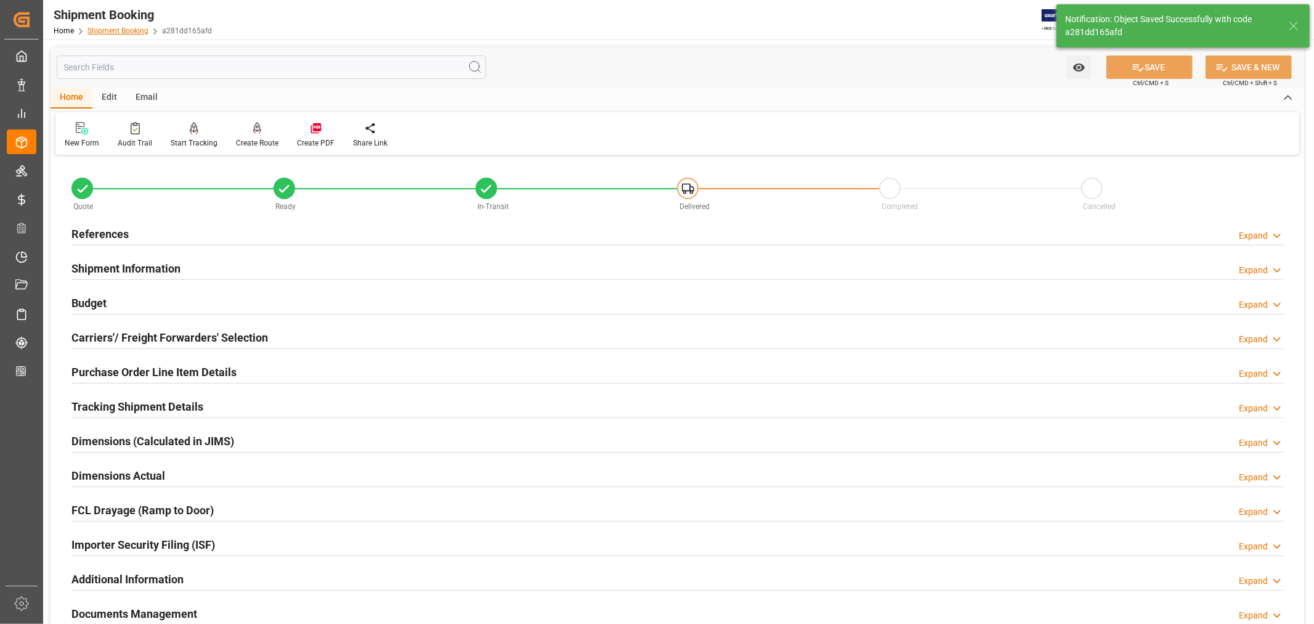
click at [115, 34] on link "Shipment Booking" at bounding box center [117, 30] width 61 height 9
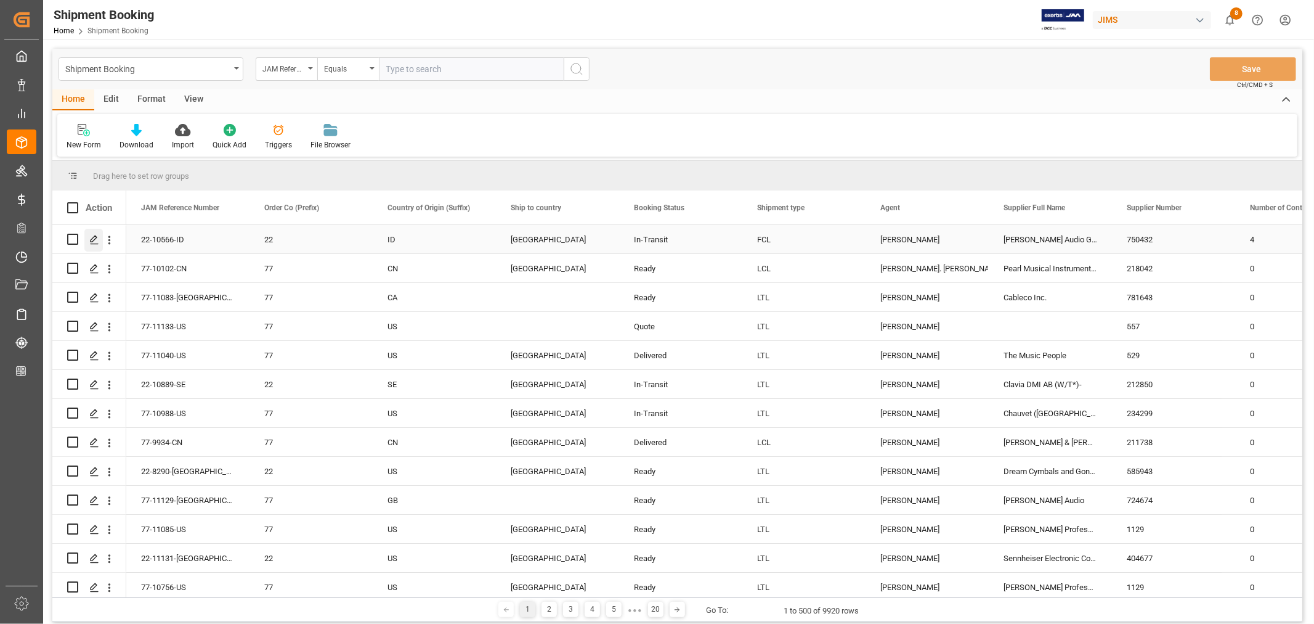
click at [92, 238] on icon "Press SPACE to select this row." at bounding box center [94, 240] width 10 height 10
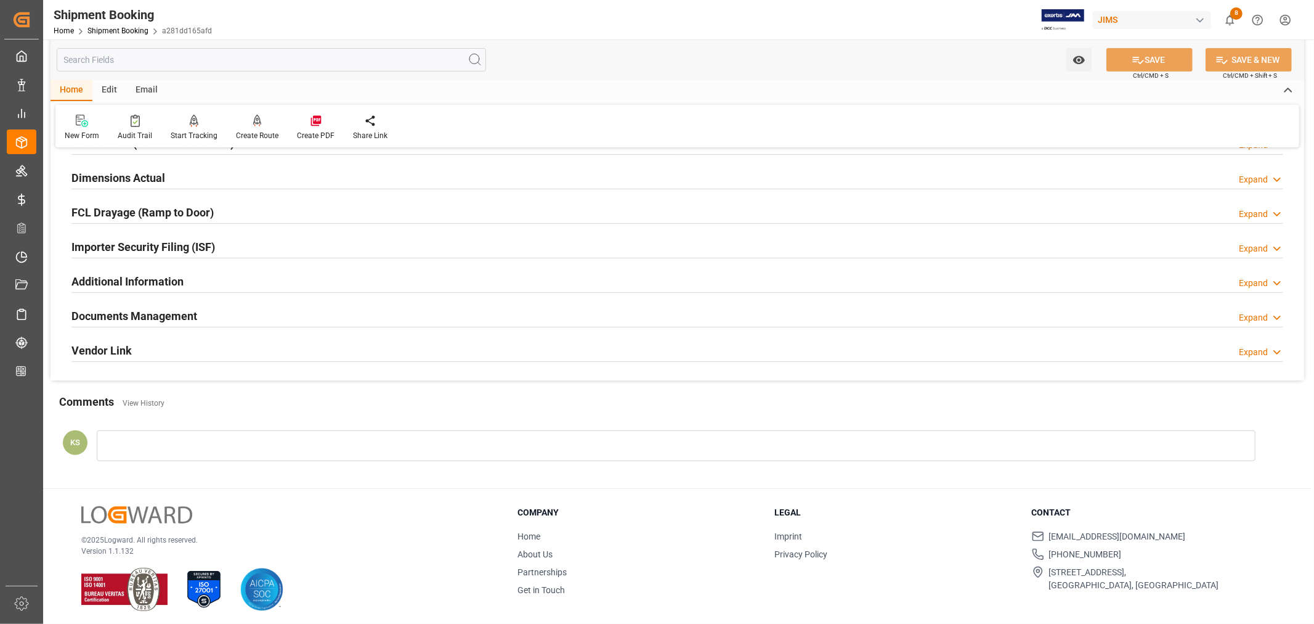
scroll to position [303, 0]
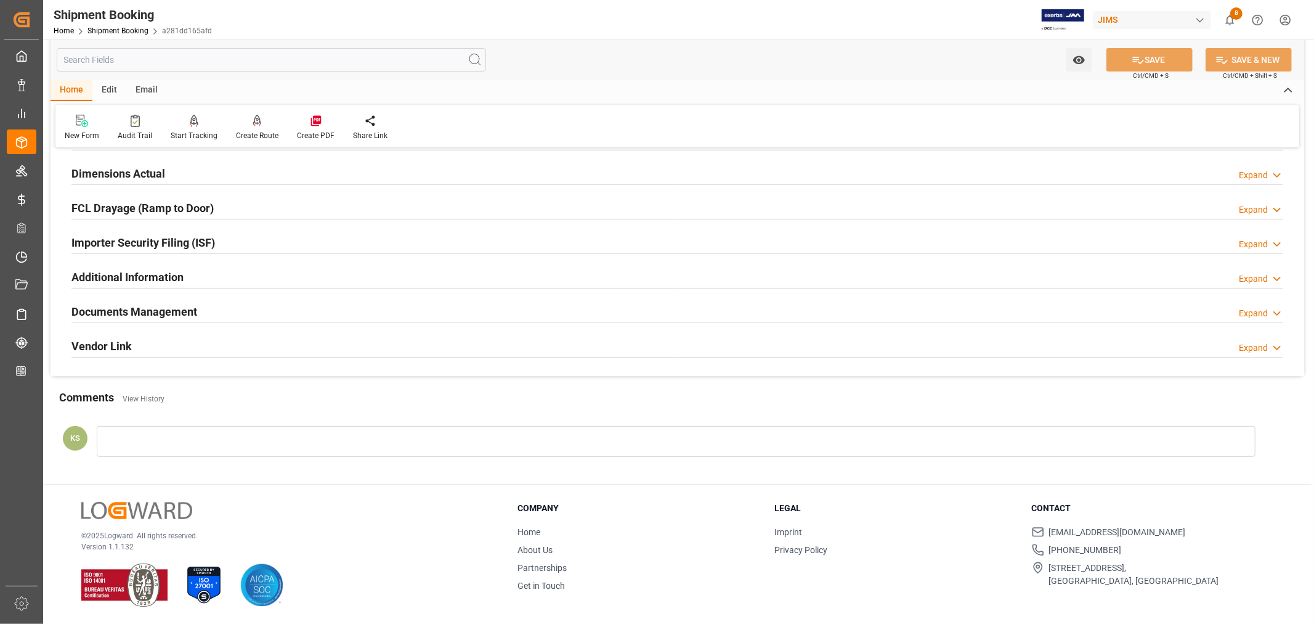
click at [280, 317] on div "Documents Management Expand" at bounding box center [677, 310] width 1212 height 23
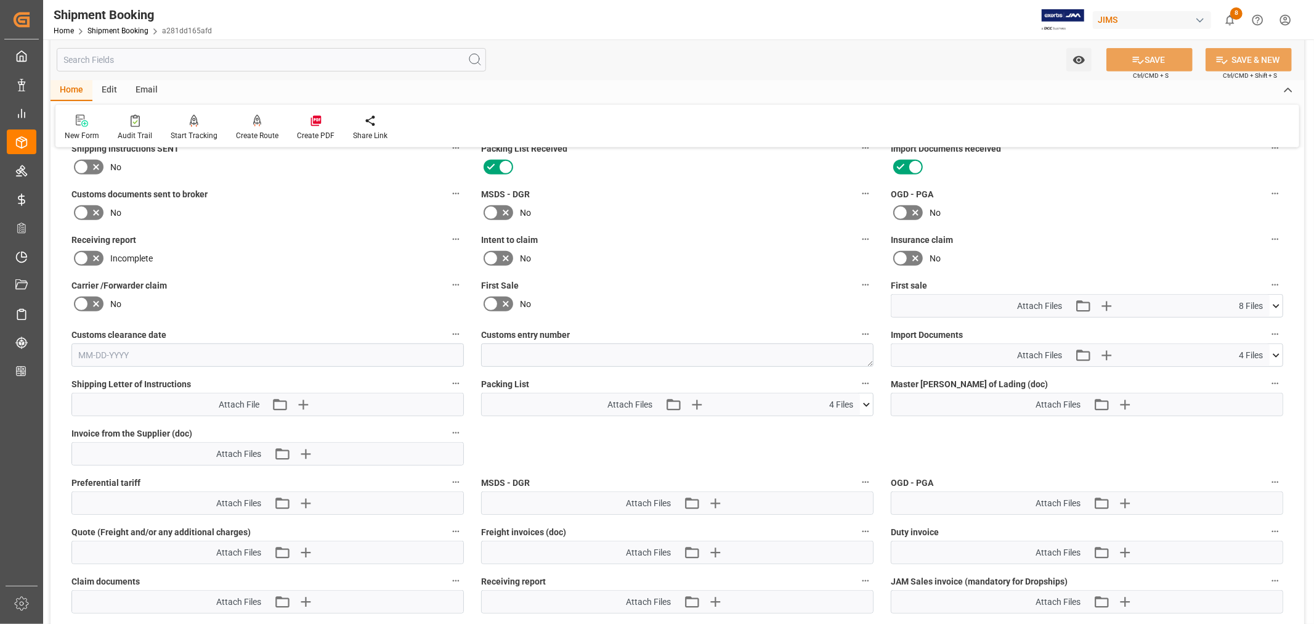
scroll to position [576, 0]
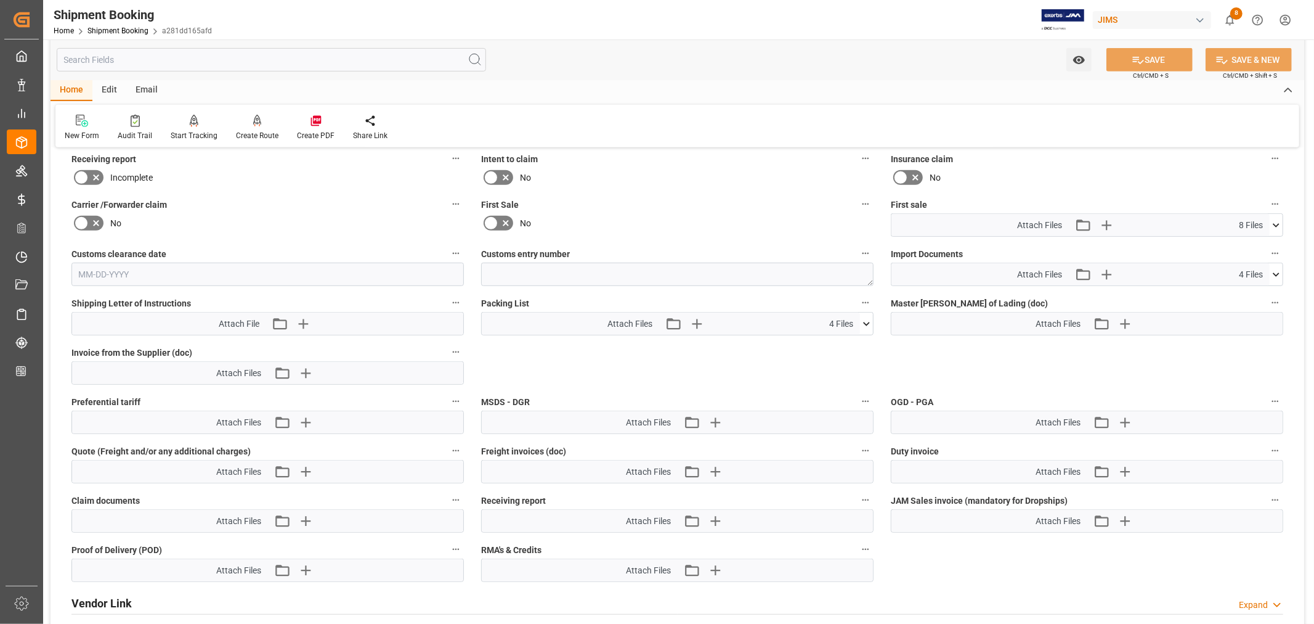
click at [1275, 272] on icon at bounding box center [1276, 274] width 13 height 13
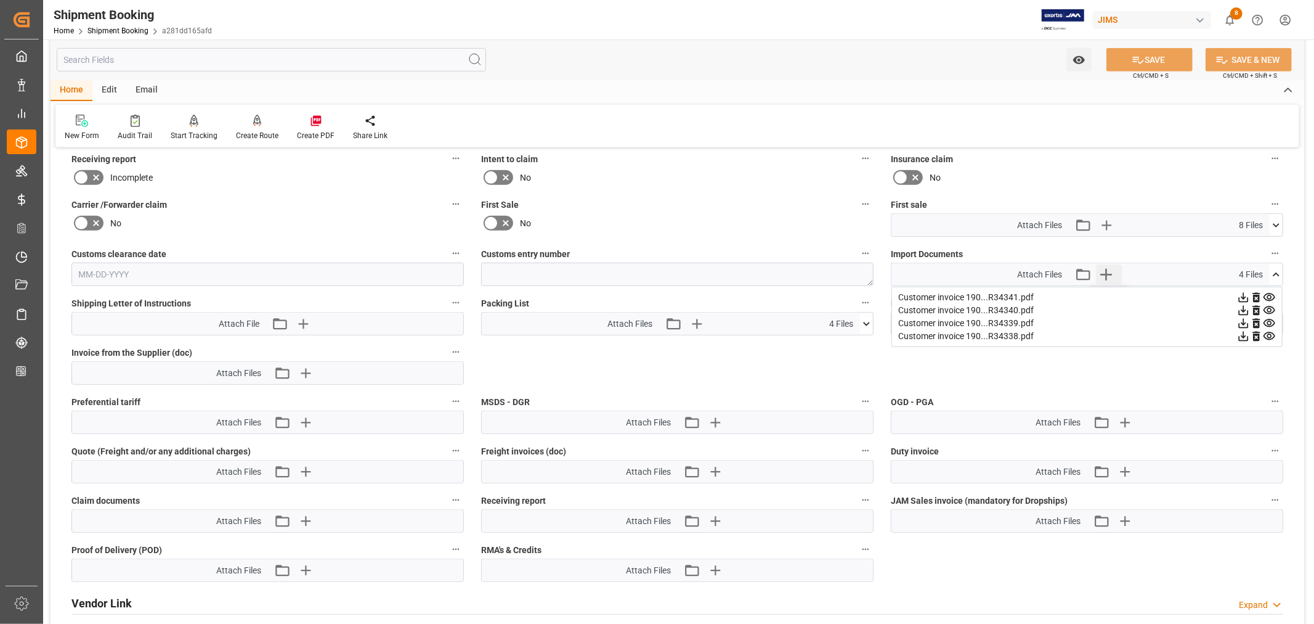
click at [1104, 269] on icon "button" at bounding box center [1106, 274] width 20 height 20
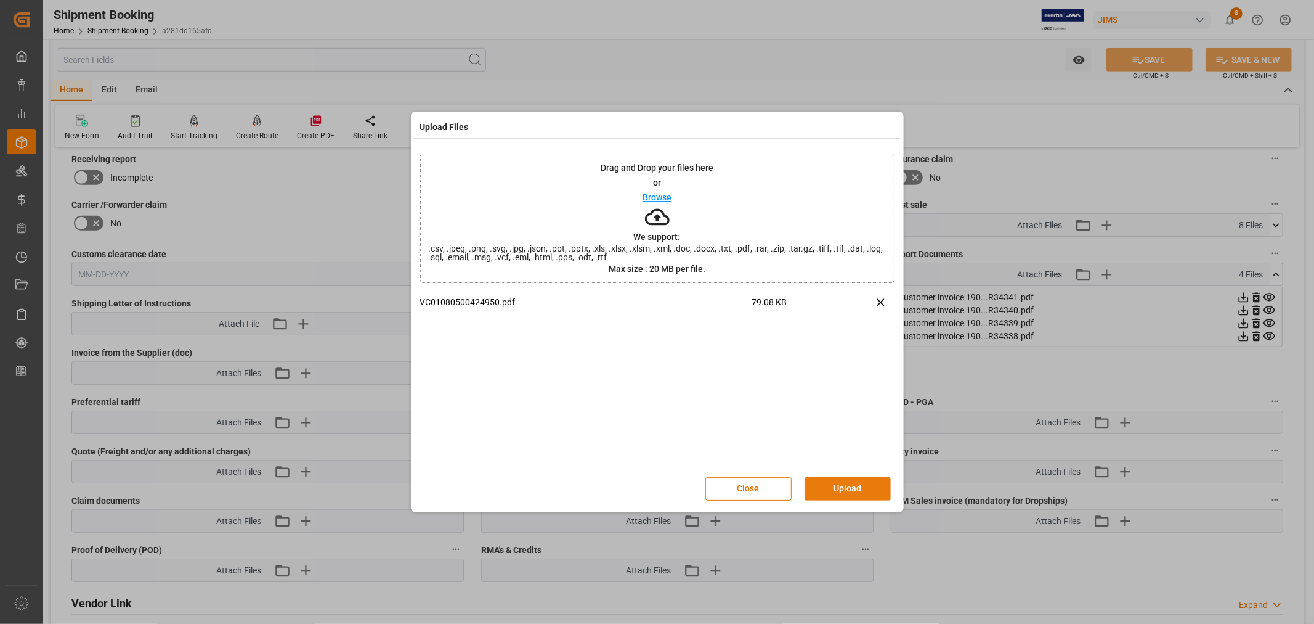
click at [837, 488] on button "Upload" at bounding box center [848, 488] width 86 height 23
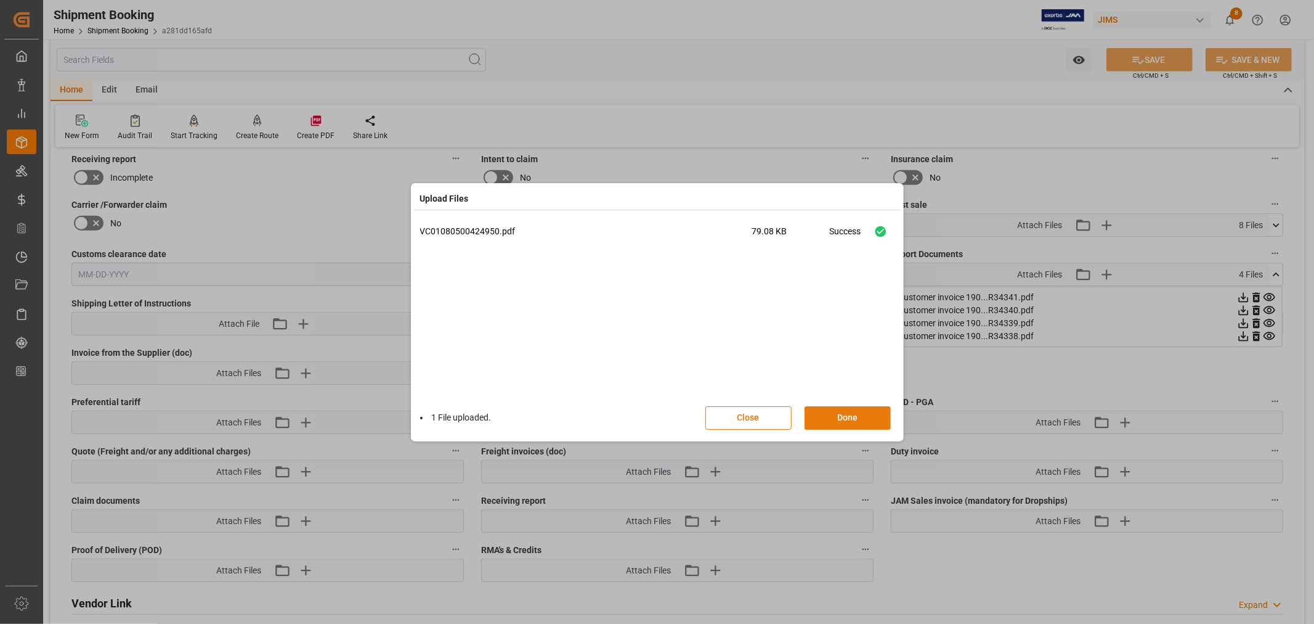
click at [848, 416] on button "Done" at bounding box center [848, 417] width 86 height 23
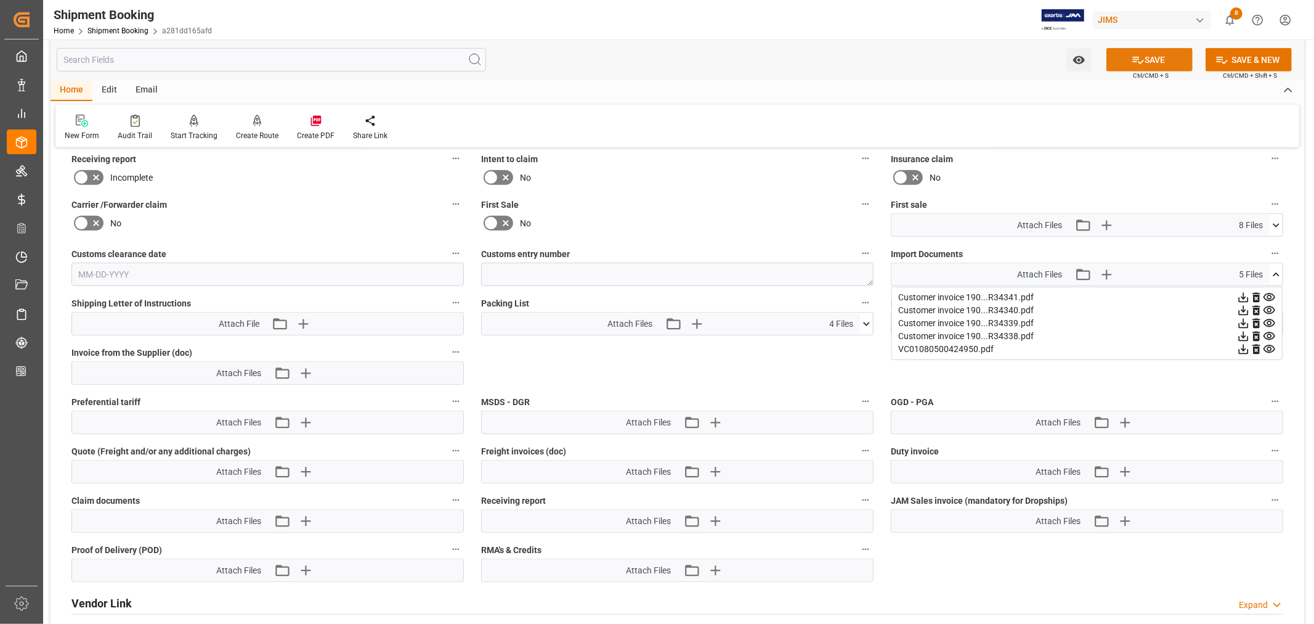
click at [1162, 65] on button "SAVE" at bounding box center [1150, 59] width 86 height 23
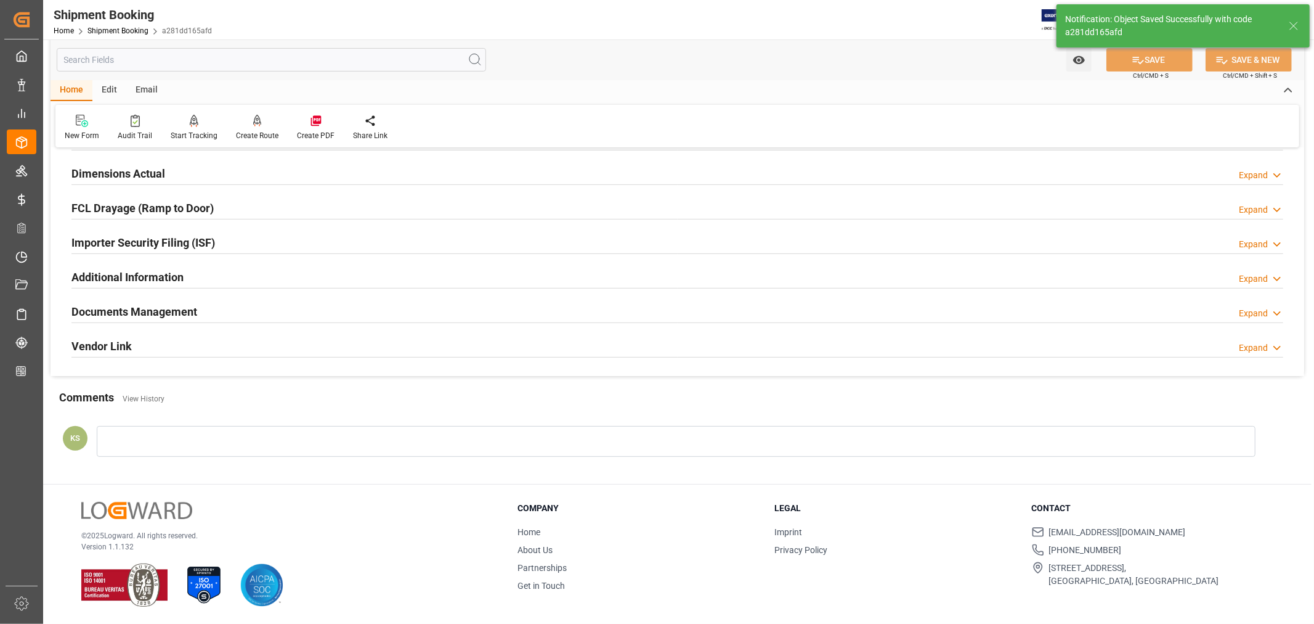
scroll to position [303, 0]
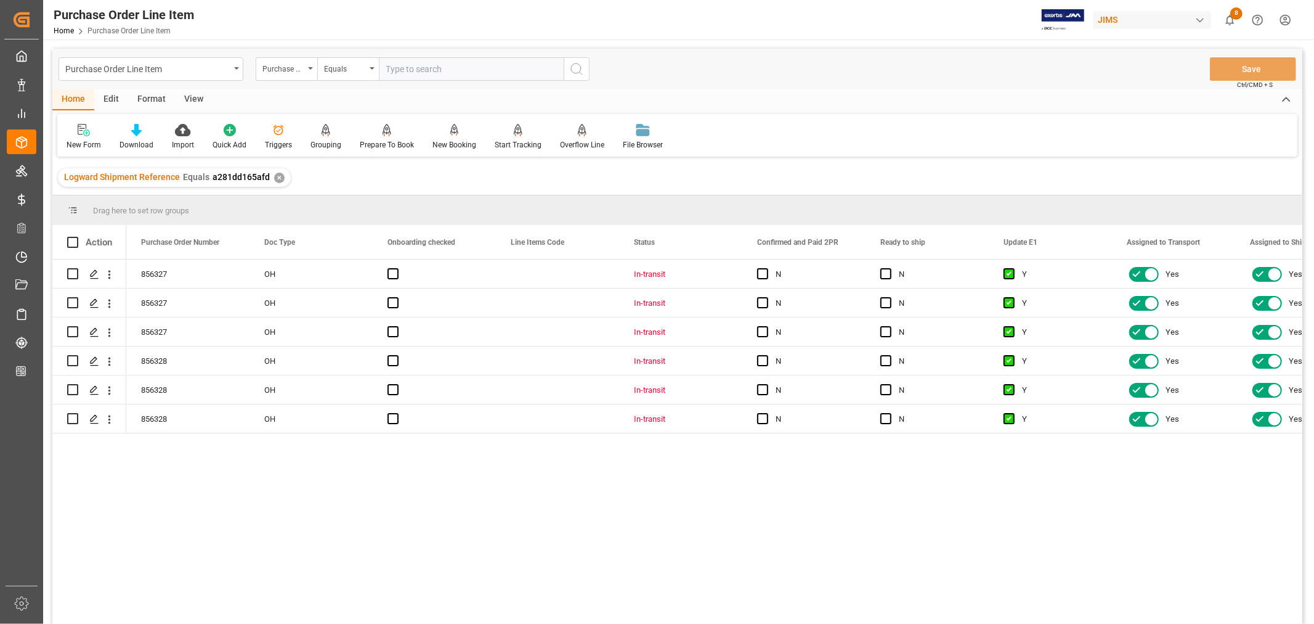
click at [200, 102] on div "View" at bounding box center [194, 99] width 38 height 21
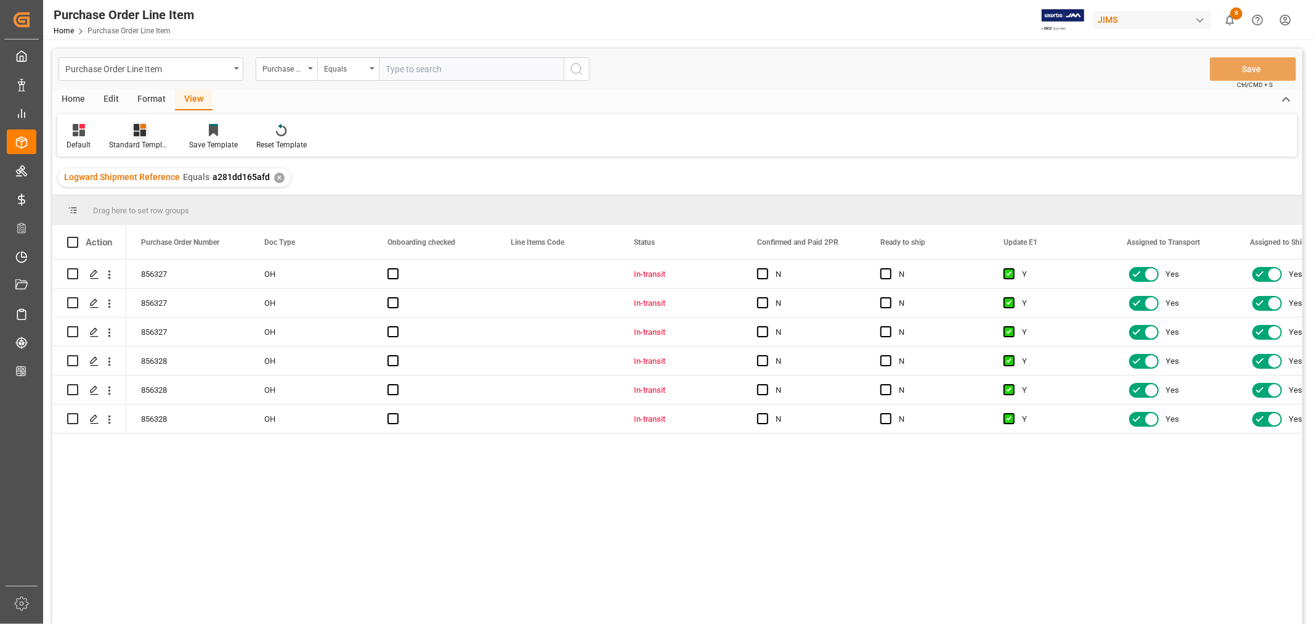
click at [140, 134] on icon at bounding box center [140, 130] width 12 height 12
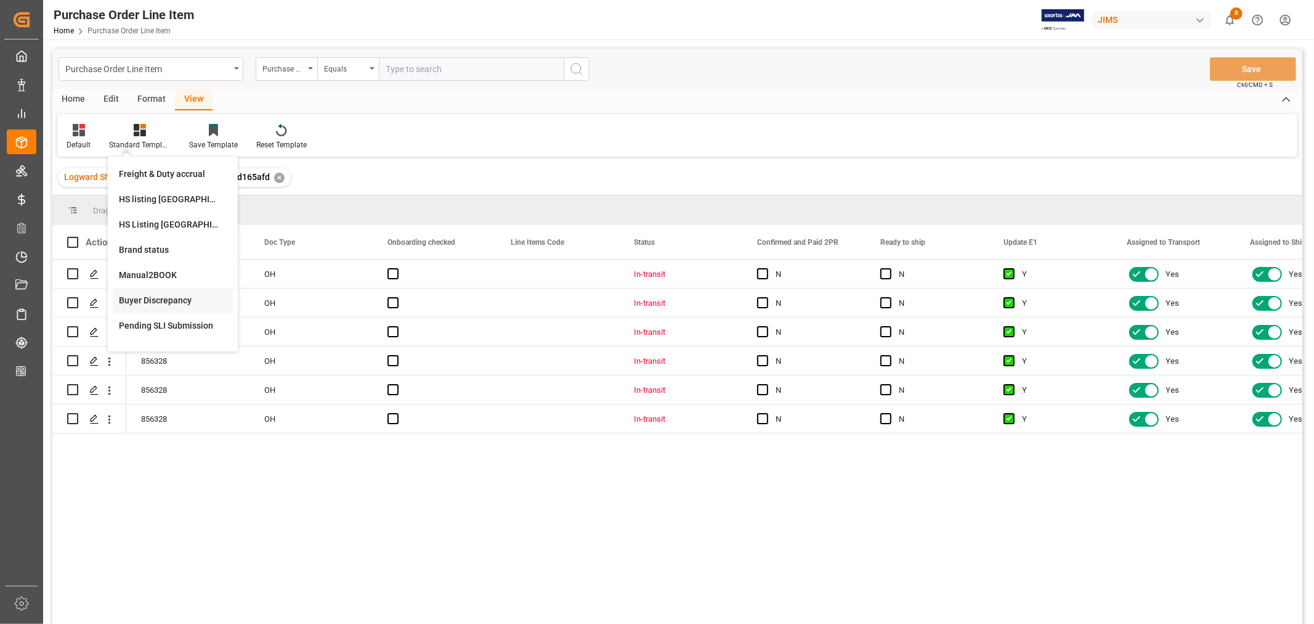
click at [160, 297] on div "Buyer Discrepancy" at bounding box center [173, 300] width 108 height 13
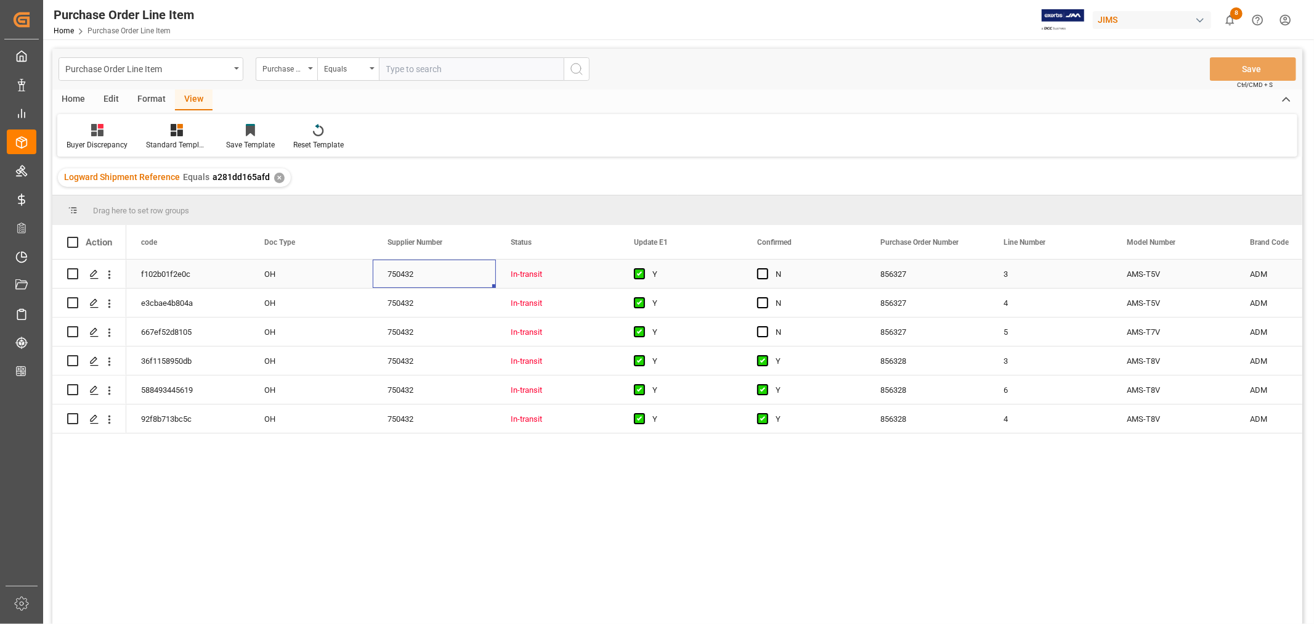
click at [464, 272] on div "750432" at bounding box center [434, 273] width 123 height 28
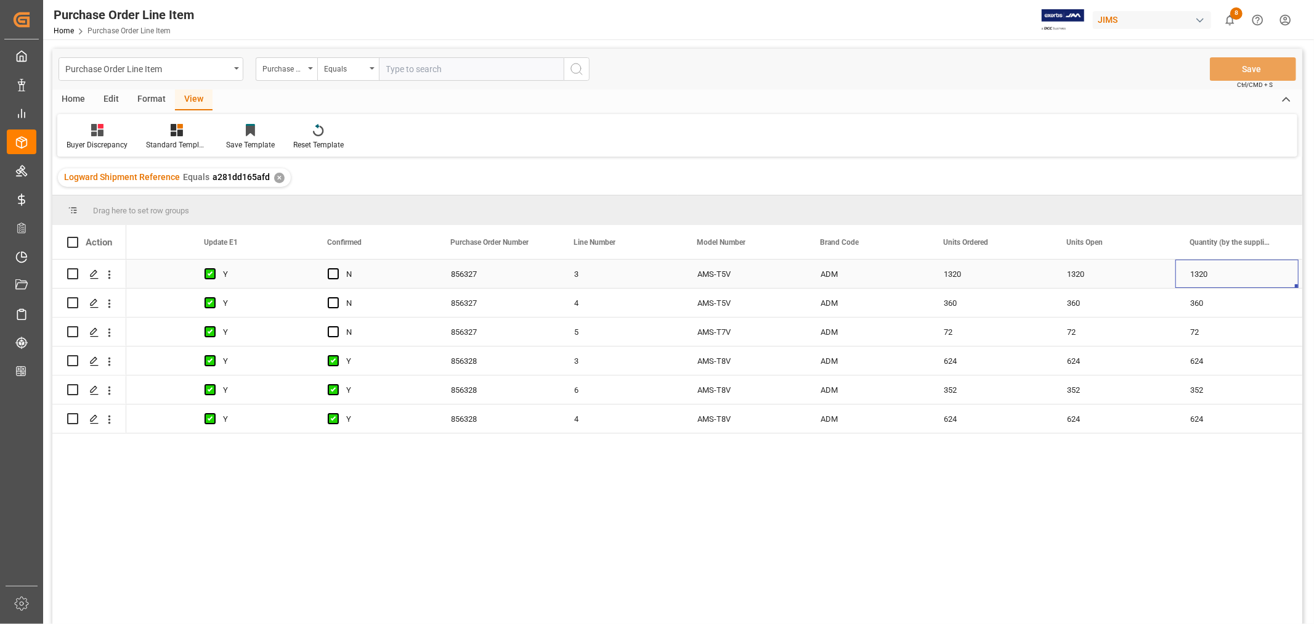
scroll to position [0, 553]
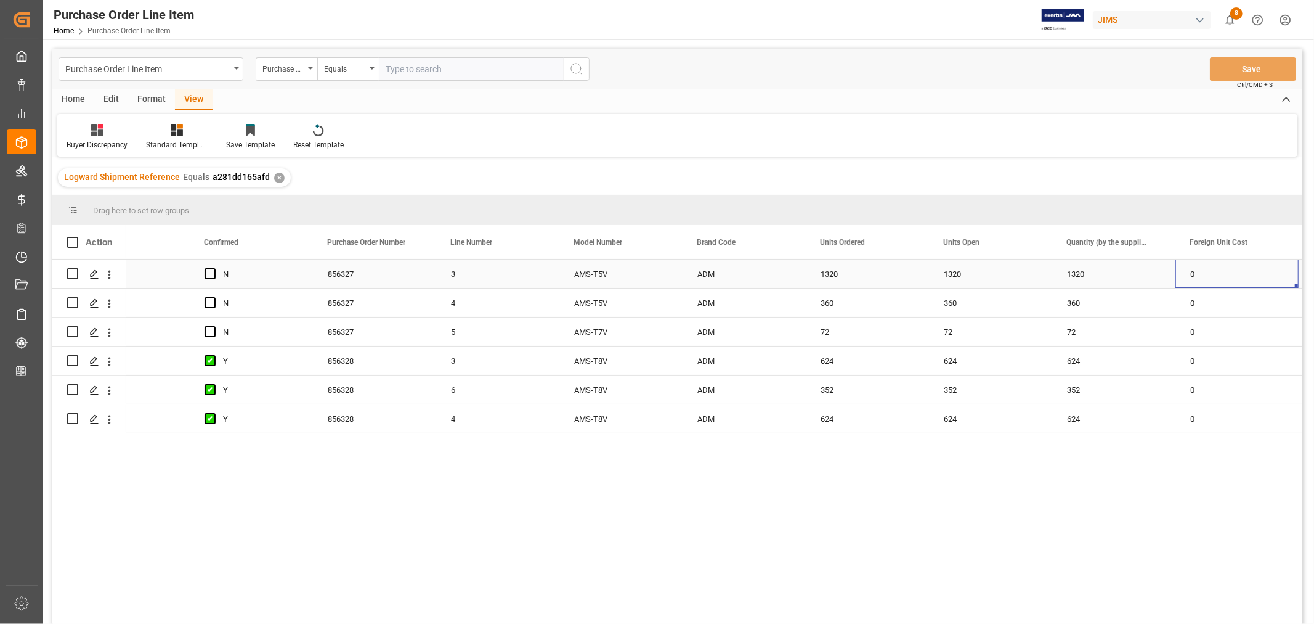
click at [1024, 279] on div "1320" at bounding box center [990, 273] width 123 height 28
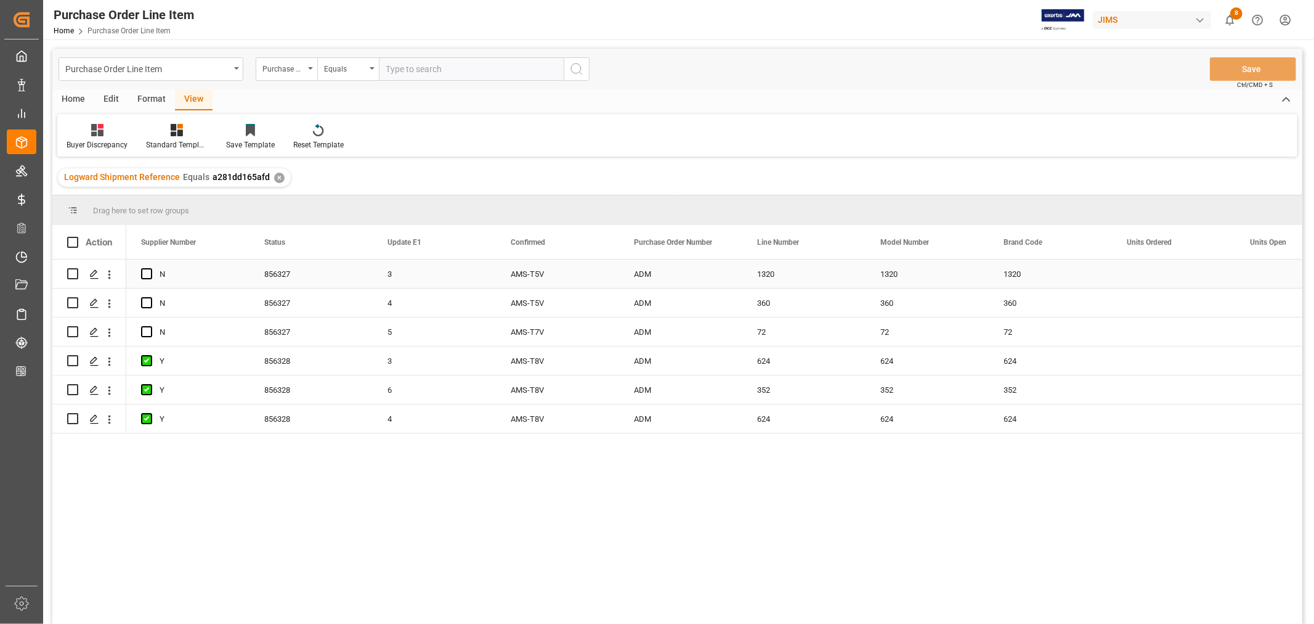
scroll to position [0, 0]
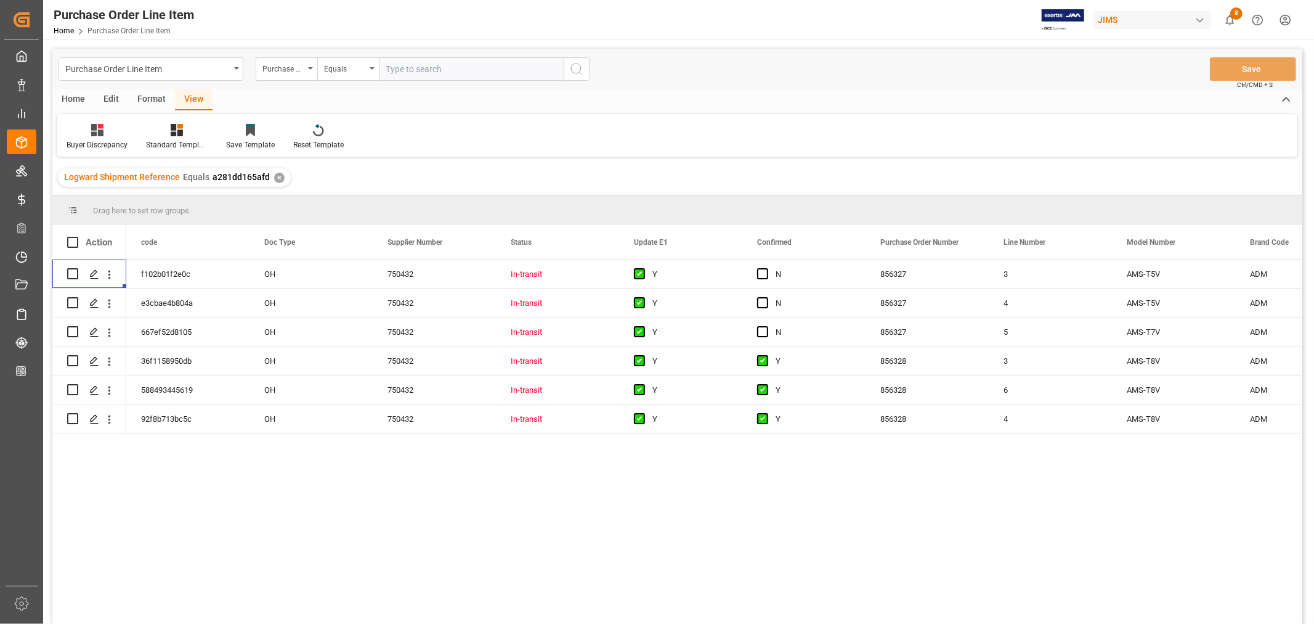
click at [192, 99] on div "View" at bounding box center [194, 99] width 38 height 21
click at [173, 145] on div "Standard Templates" at bounding box center [177, 144] width 62 height 11
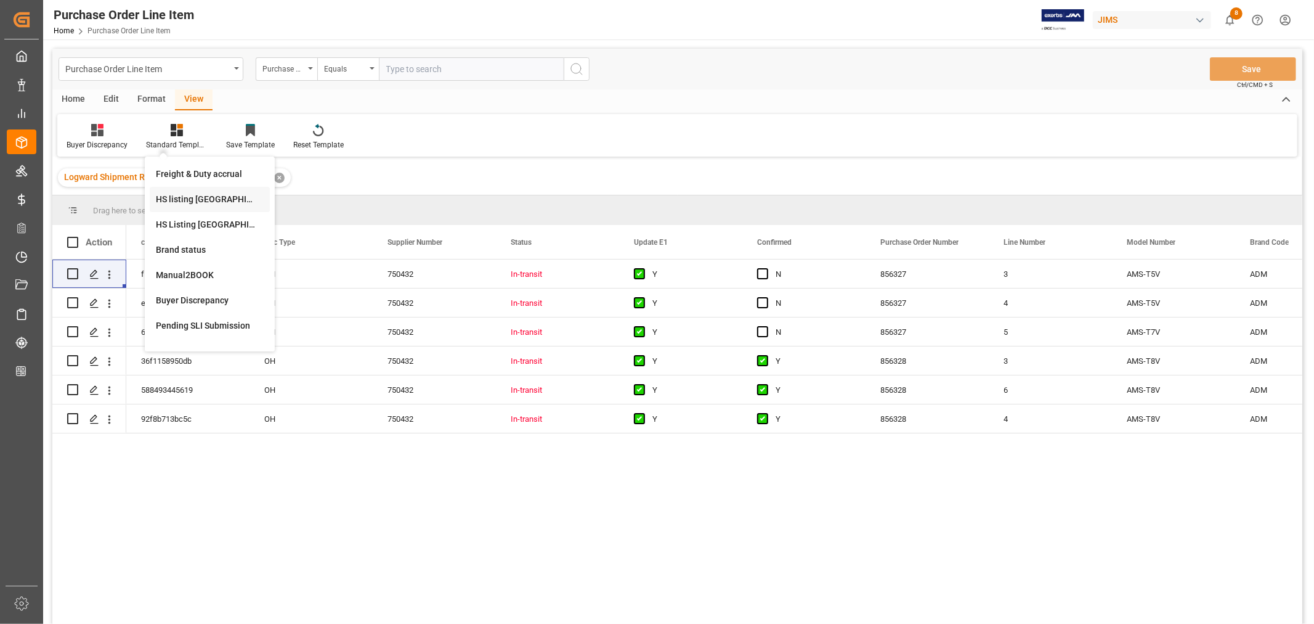
click at [173, 195] on div "HS listing USA" at bounding box center [210, 199] width 108 height 13
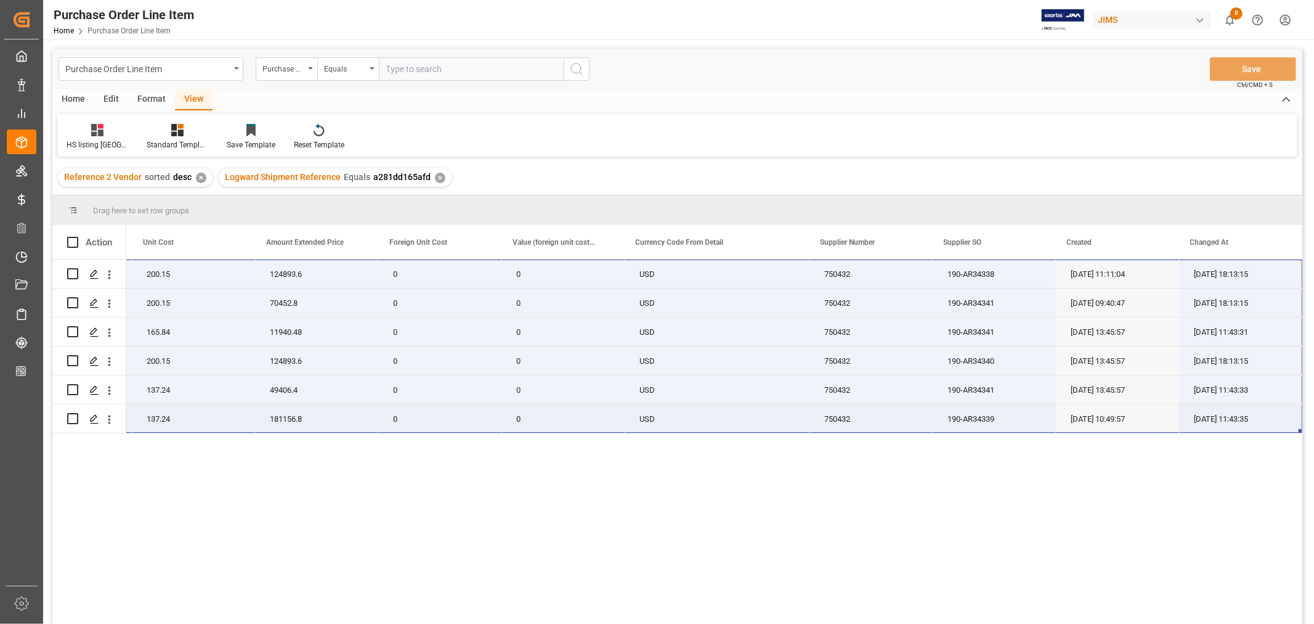
drag, startPoint x: 161, startPoint y: 267, endPoint x: 1234, endPoint y: 429, distance: 1084.4
click at [1234, 429] on div "22-10566-ID (EA)T8V 624 200.15 124893.6 0 0 USD 750432 190-AR34338 07-02-2025 1…" at bounding box center [285, 346] width 2033 height 174
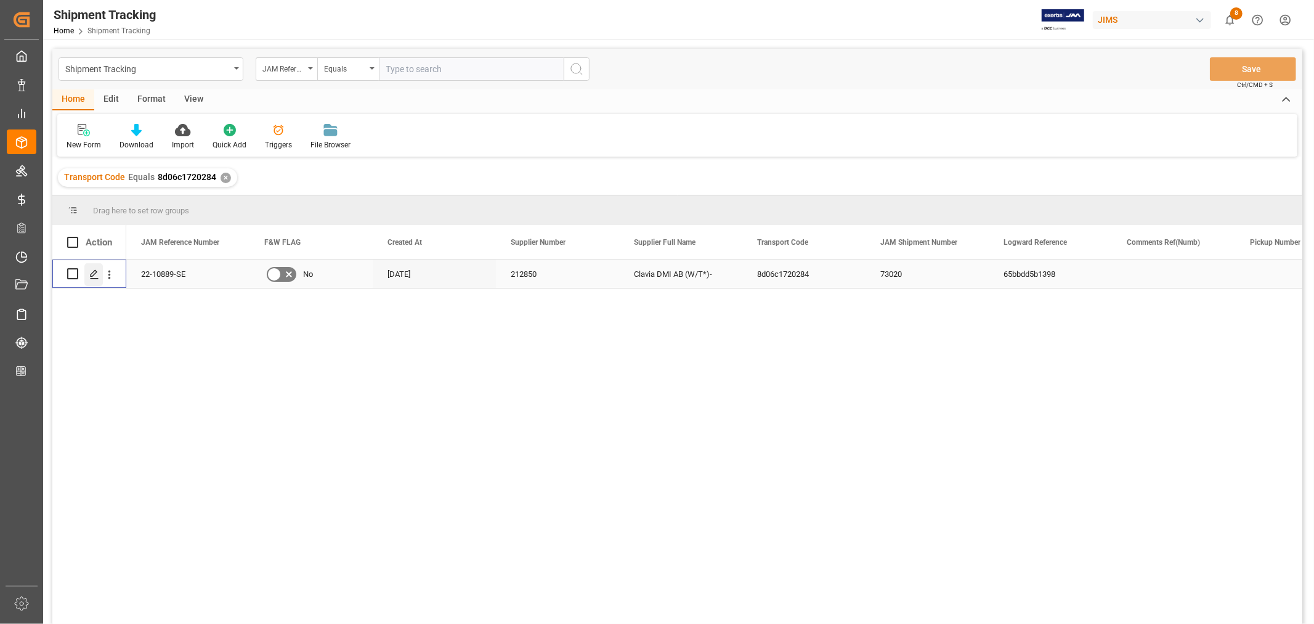
click at [90, 280] on div "Press SPACE to select this row." at bounding box center [93, 274] width 18 height 23
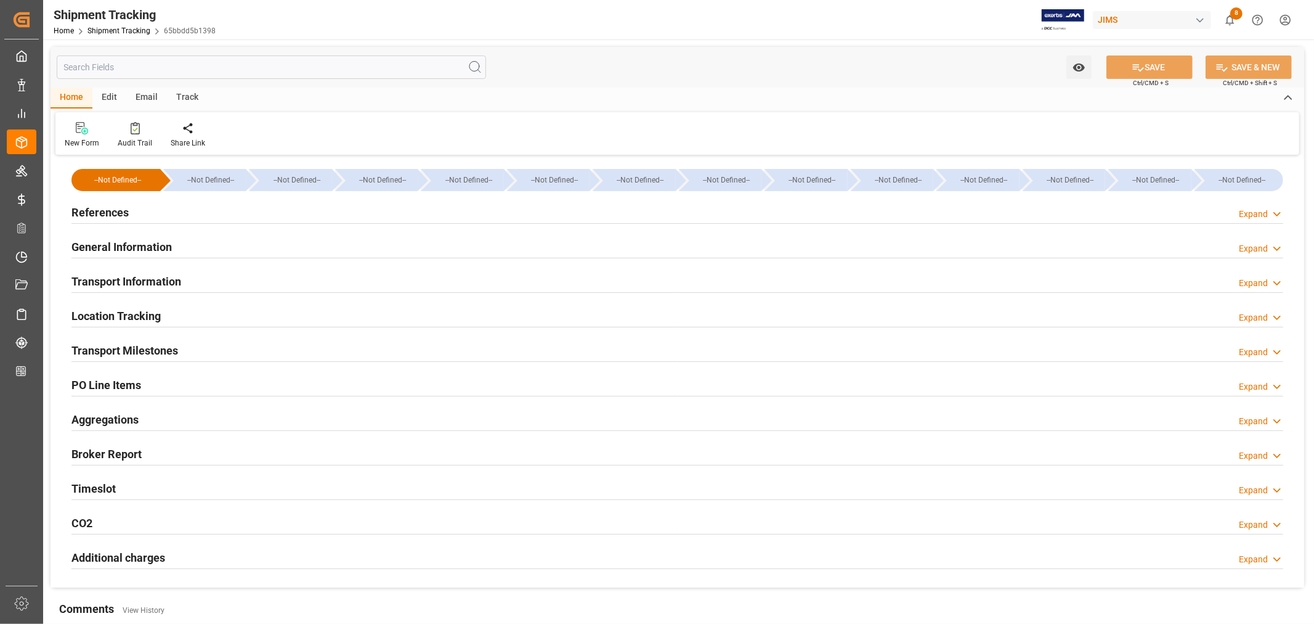
type input "09-15-2025 00:00"
type input "09-15-2025 13:38"
type input "09-15-2025 20:00"
type input "09-15-2025 00:00"
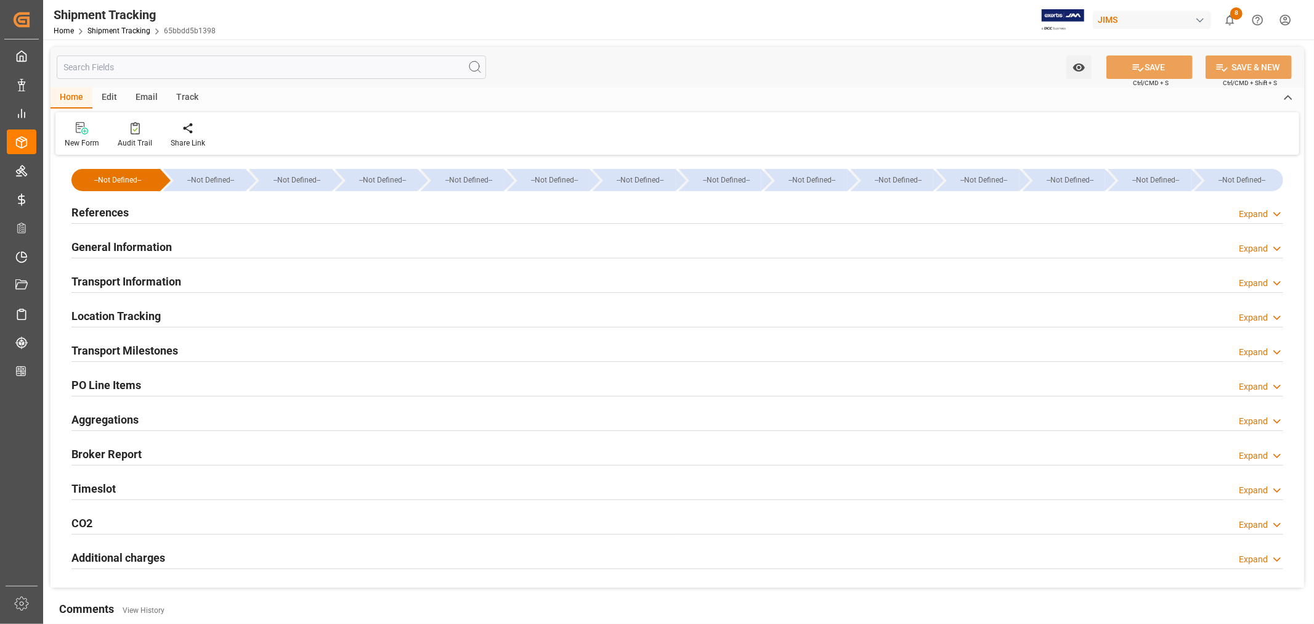
type input "09-18-2025"
type input "09-24-2025 09:06"
click at [162, 348] on h2 "Transport Milestones" at bounding box center [124, 350] width 107 height 17
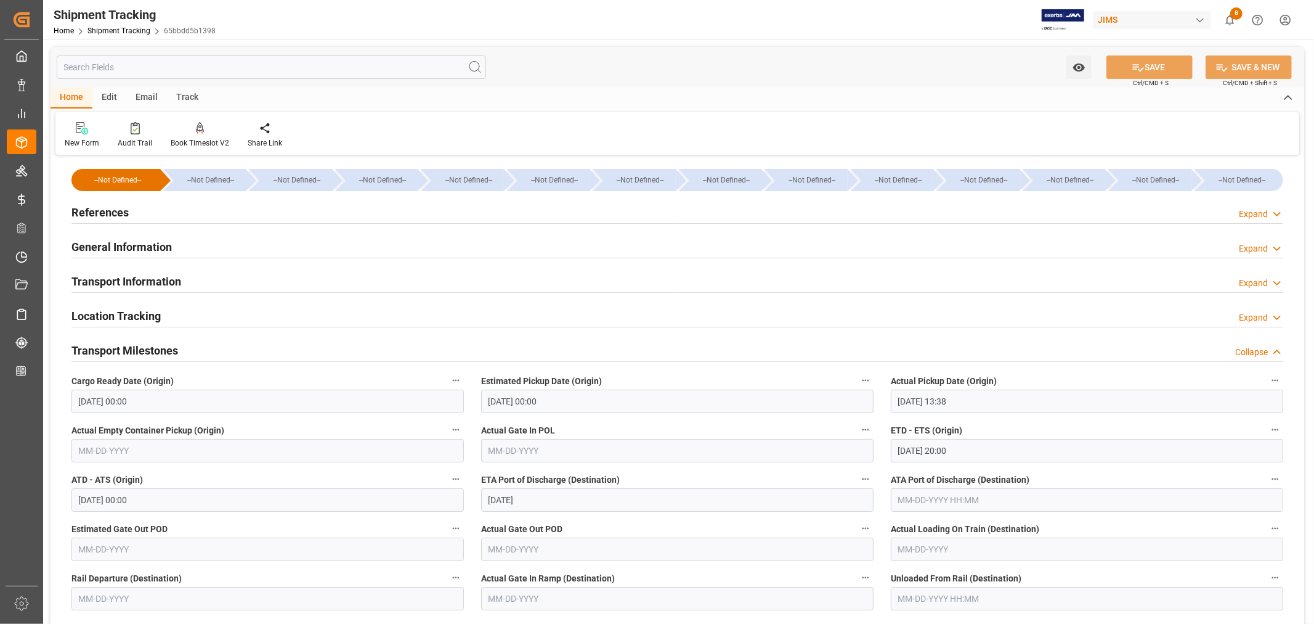
click at [158, 281] on h2 "Transport Information" at bounding box center [126, 281] width 110 height 17
